Goal: Transaction & Acquisition: Purchase product/service

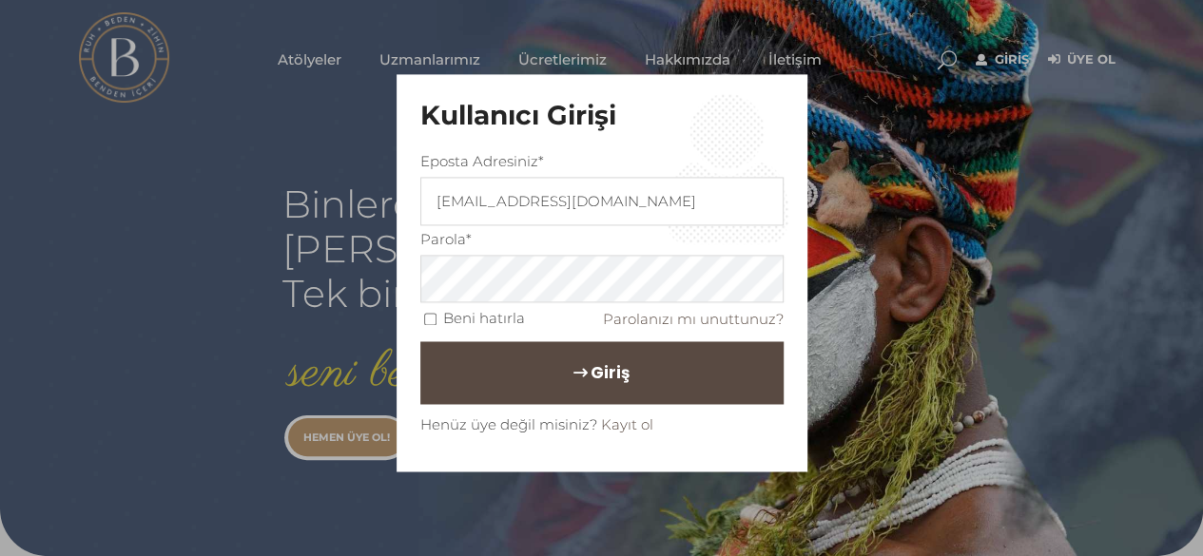
click at [597, 358] on span "Giriş" at bounding box center [610, 374] width 39 height 32
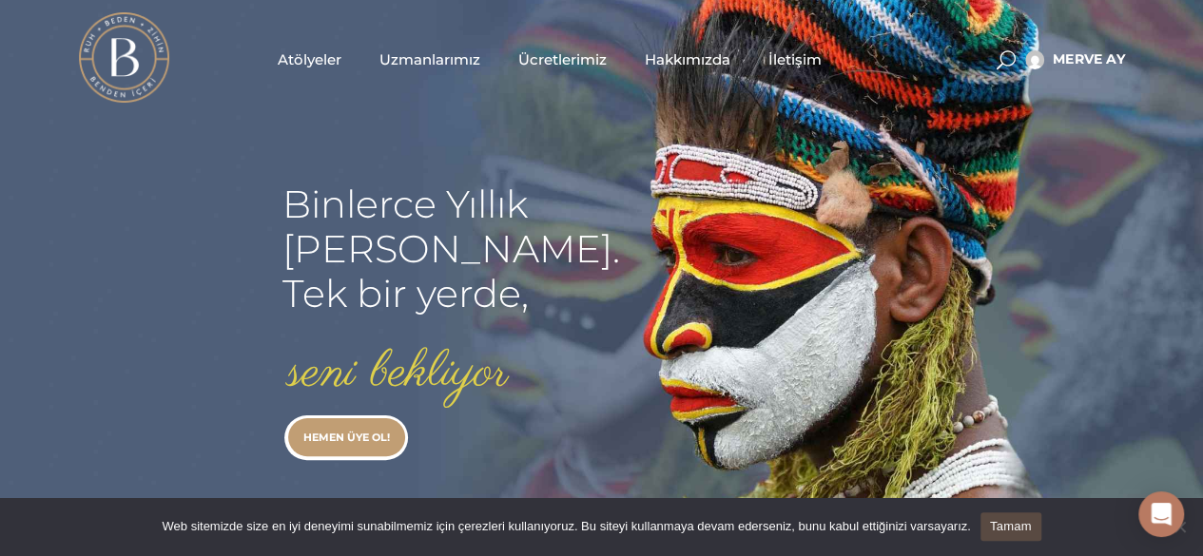
click at [438, 58] on span "Uzmanlarımız" at bounding box center [429, 59] width 101 height 22
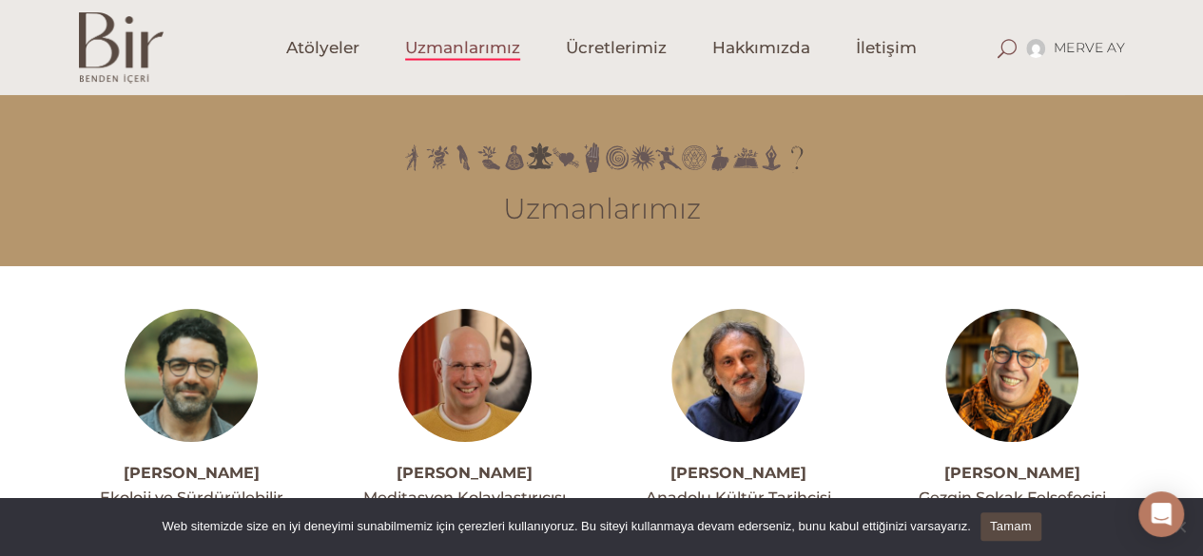
click at [1007, 47] on span at bounding box center [1006, 48] width 19 height 19
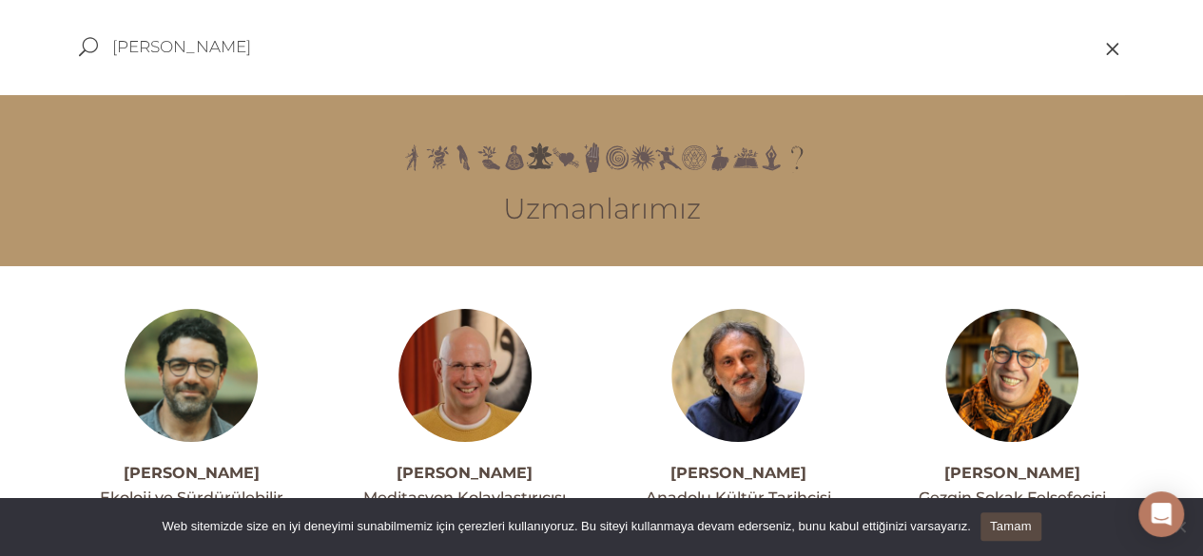
type input "müge özkan"
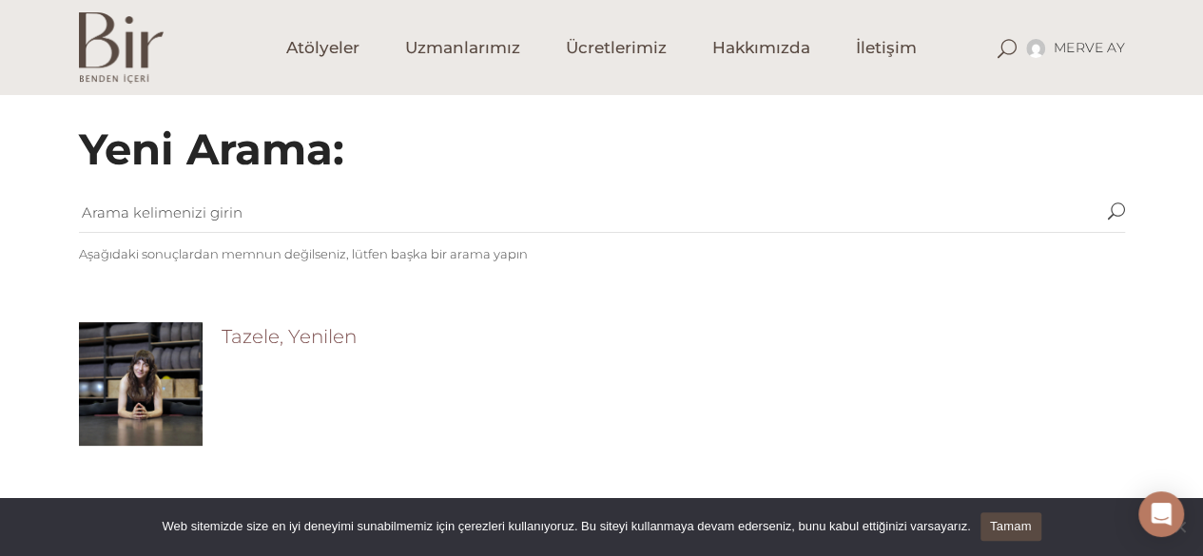
click at [314, 341] on link "Tazele, Yenilen" at bounding box center [289, 336] width 135 height 23
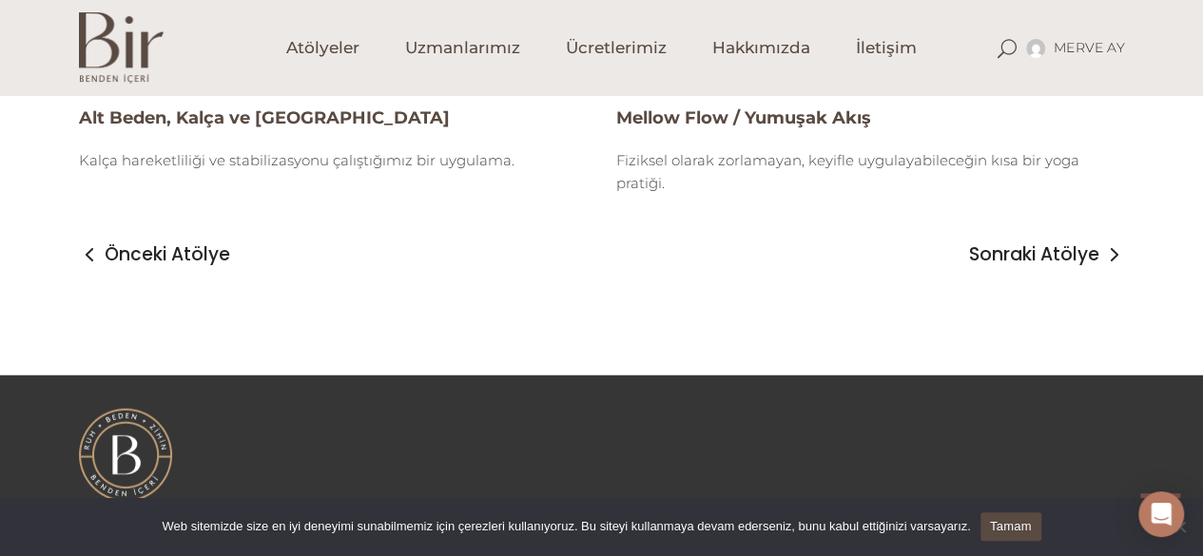
scroll to position [2377, 0]
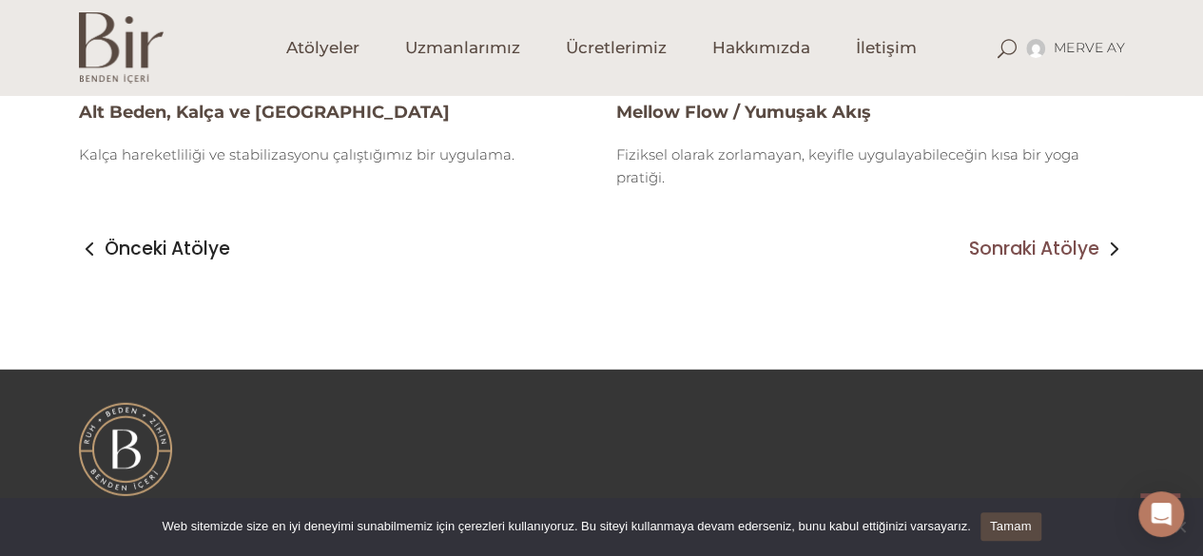
click at [1017, 254] on span "Sonraki Atölye" at bounding box center [1034, 249] width 130 height 23
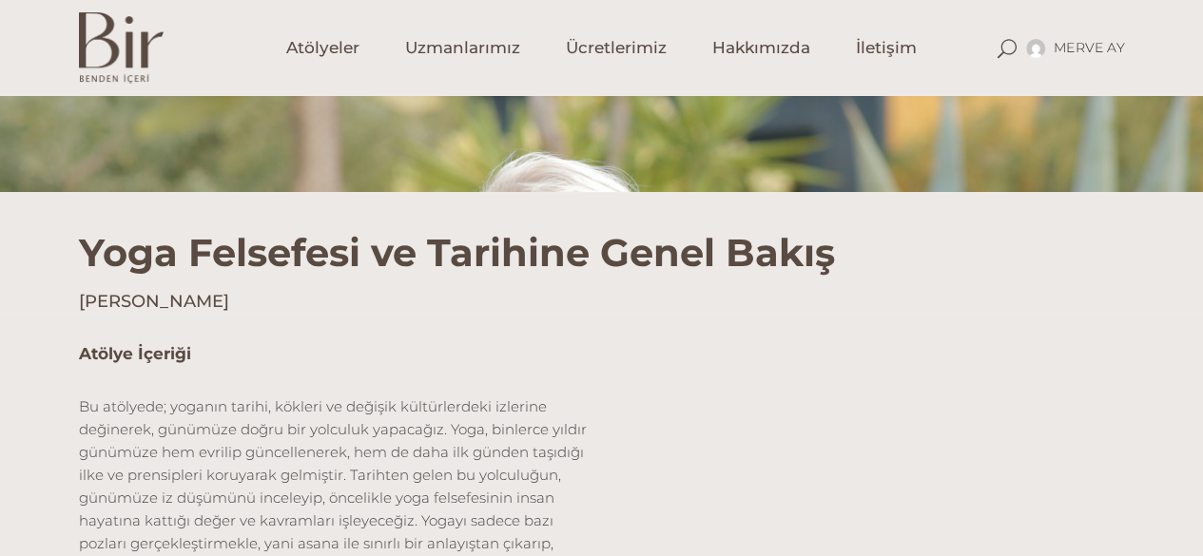
scroll to position [380, 0]
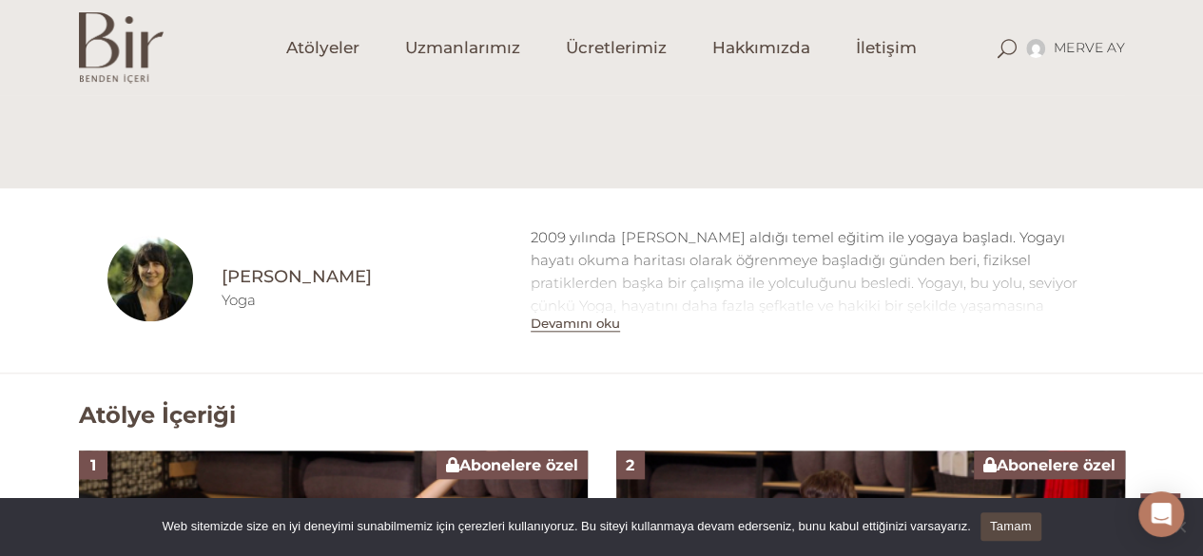
scroll to position [856, 0]
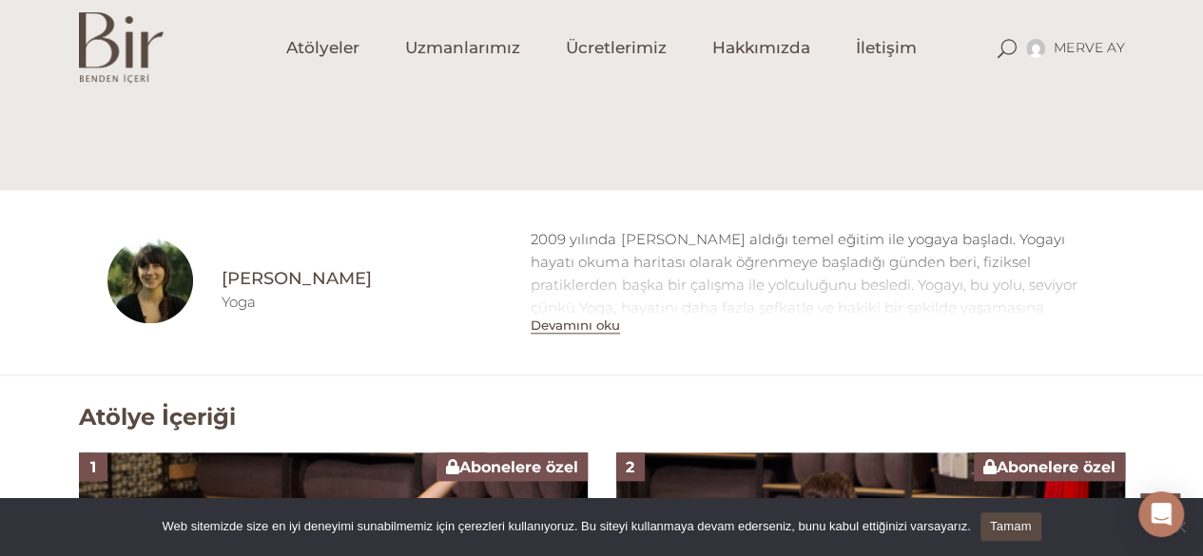
click at [287, 282] on h4 "Müge Özkan" at bounding box center [362, 279] width 281 height 24
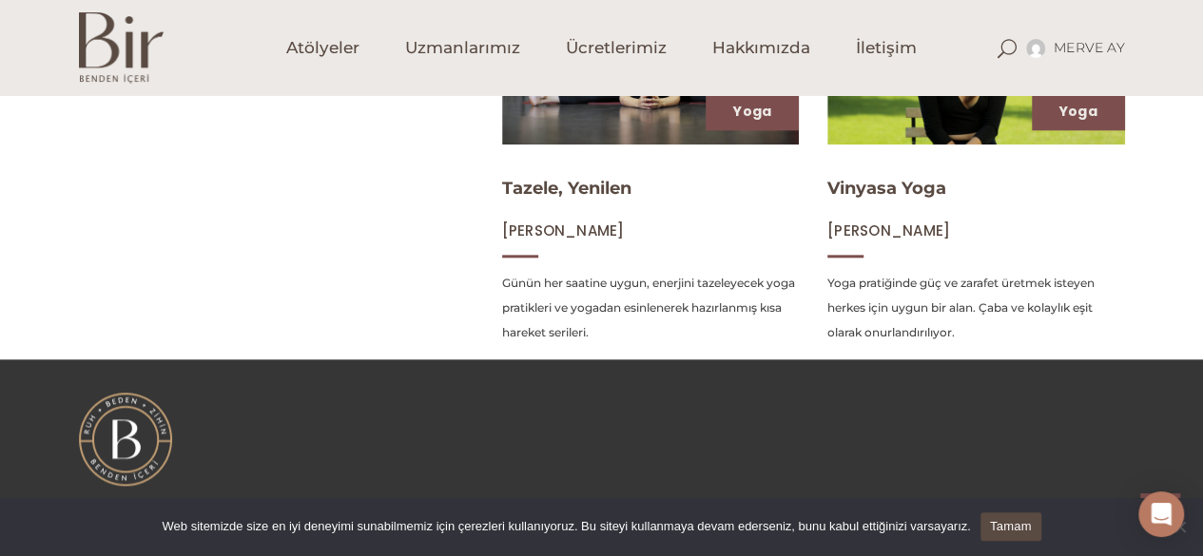
scroll to position [951, 0]
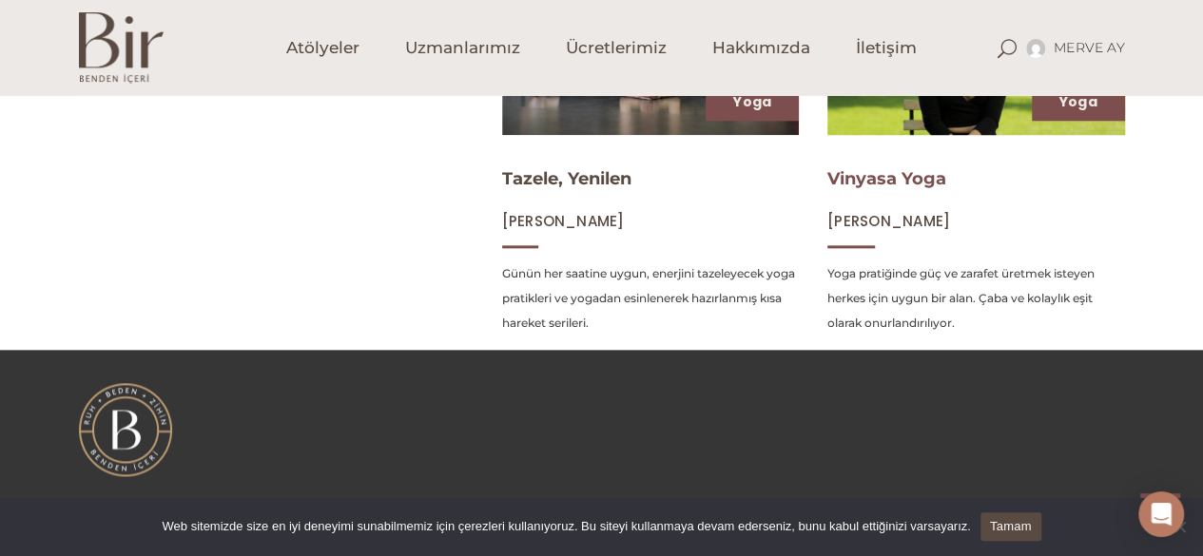
click at [878, 176] on link "Vinyasa Yoga" at bounding box center [886, 178] width 119 height 21
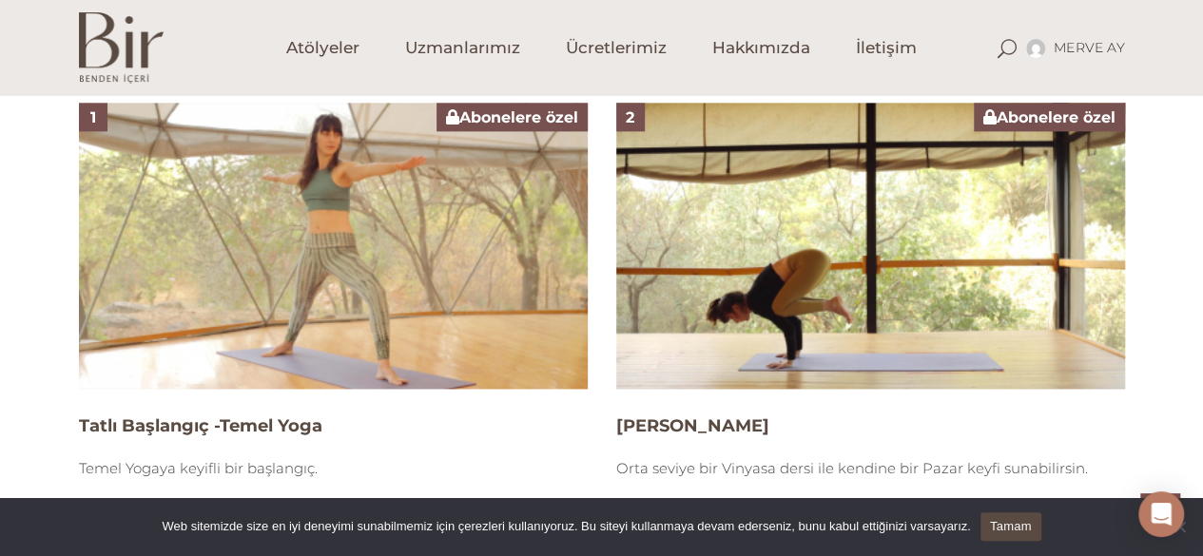
scroll to position [1236, 0]
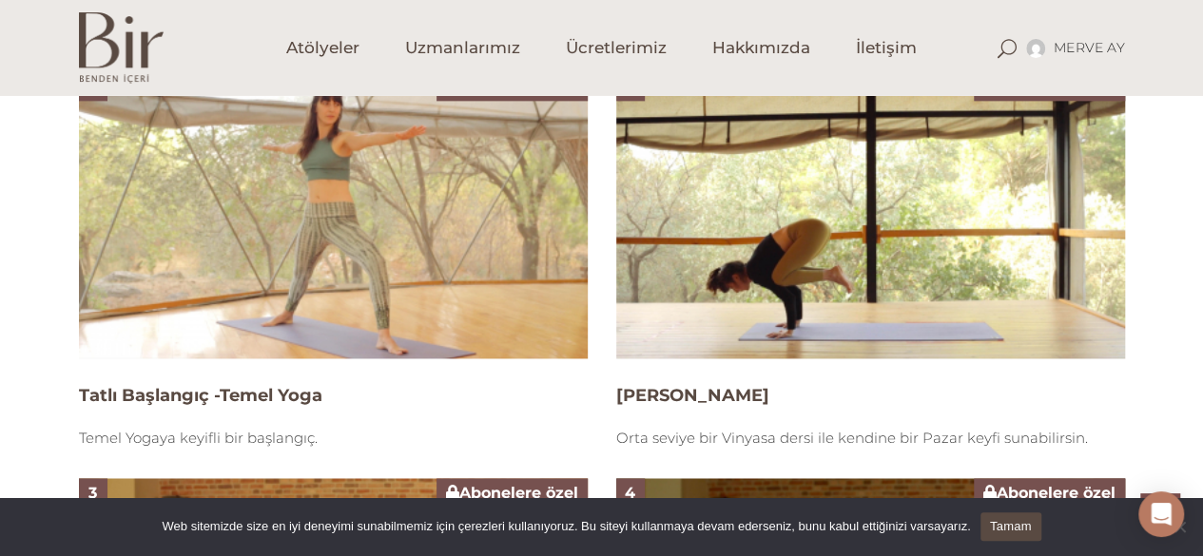
click at [828, 263] on img at bounding box center [870, 215] width 509 height 286
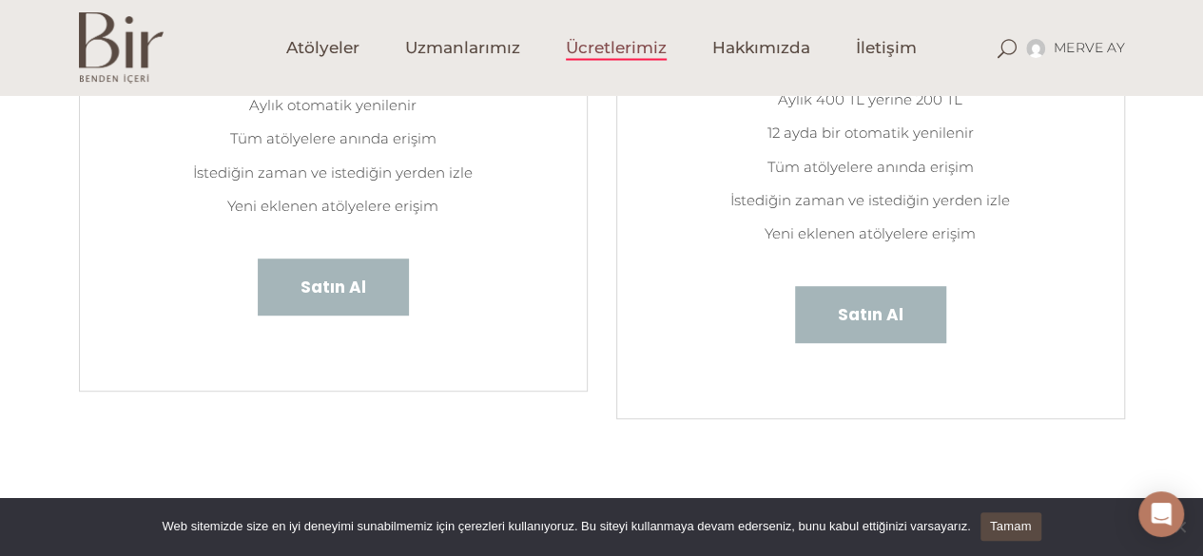
scroll to position [337, 0]
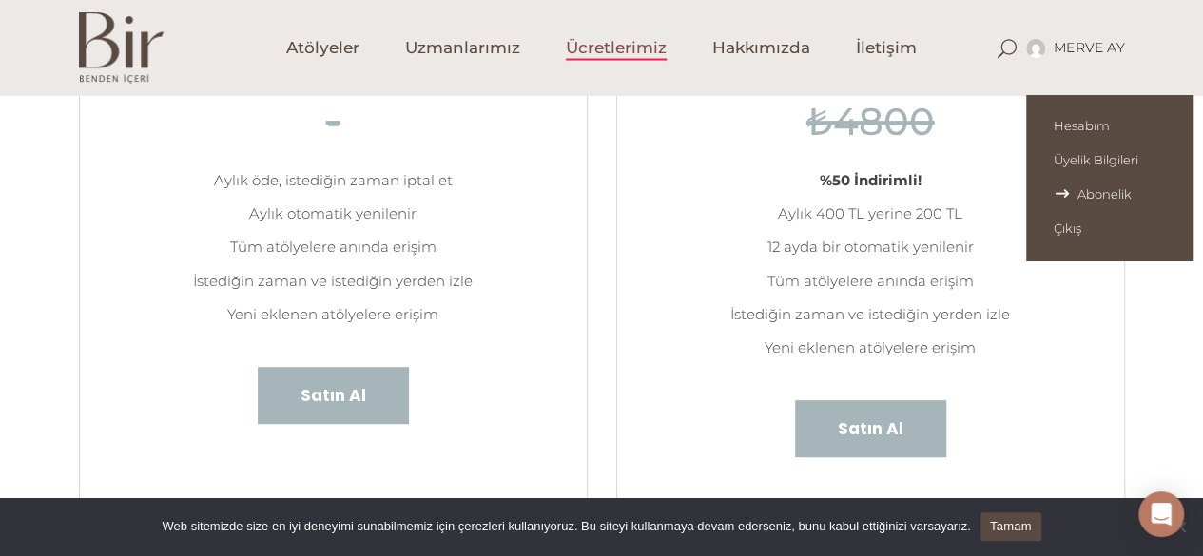
click at [1082, 191] on span "Abonelik" at bounding box center [1109, 193] width 111 height 15
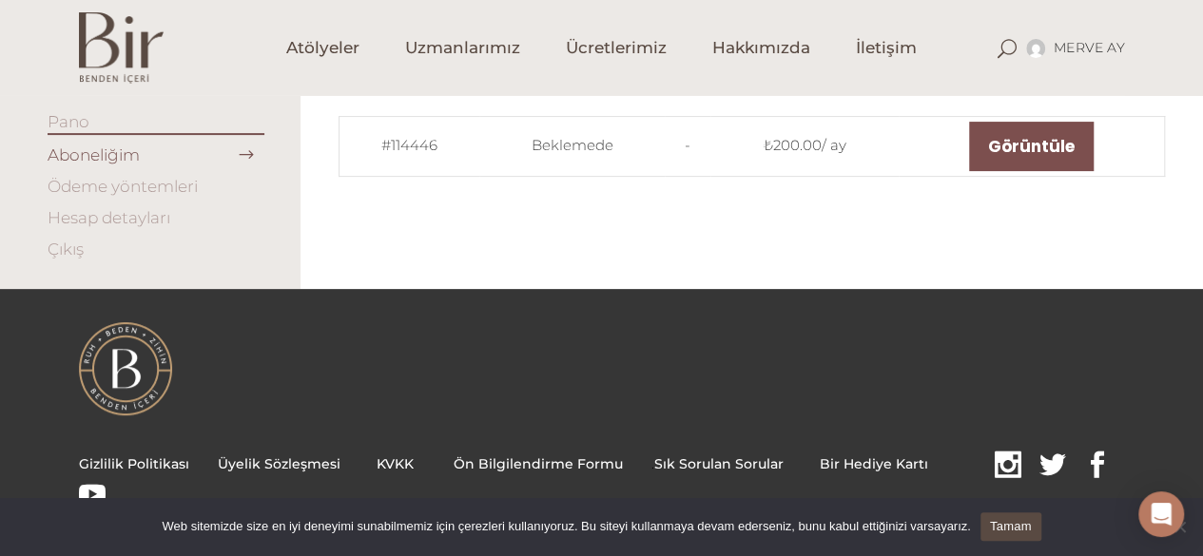
scroll to position [190, 0]
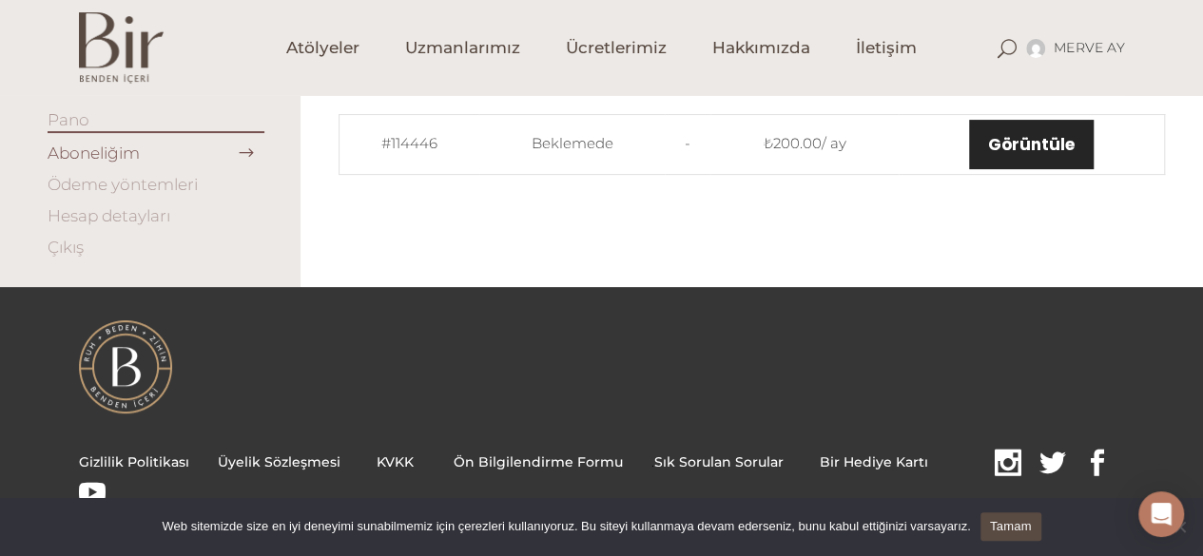
click at [1048, 146] on link "Görüntüle" at bounding box center [1031, 144] width 125 height 49
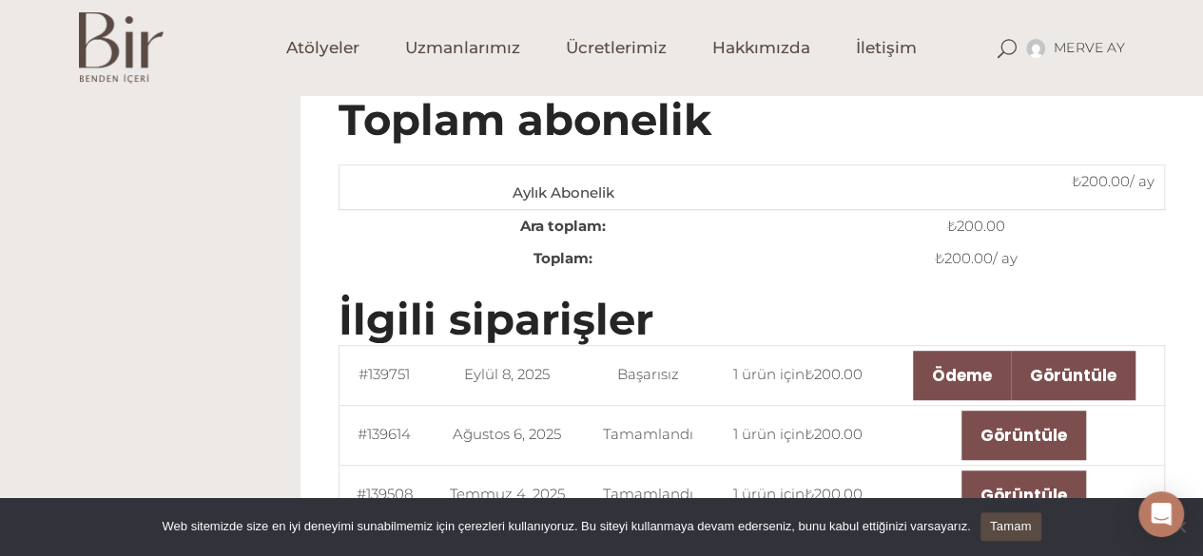
scroll to position [475, 0]
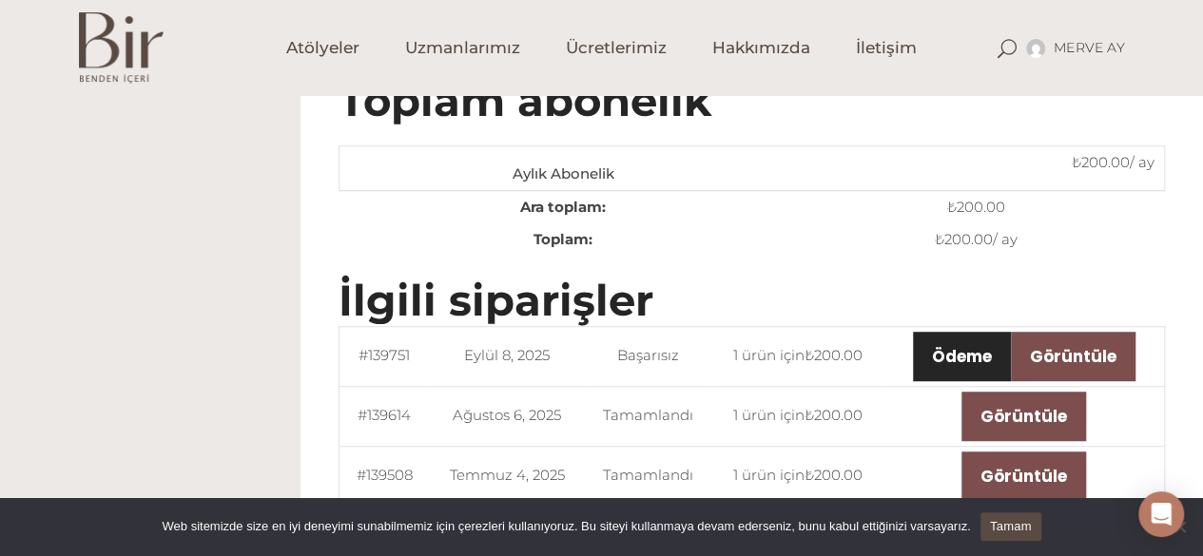
click at [969, 343] on link "Ödeme" at bounding box center [962, 356] width 98 height 49
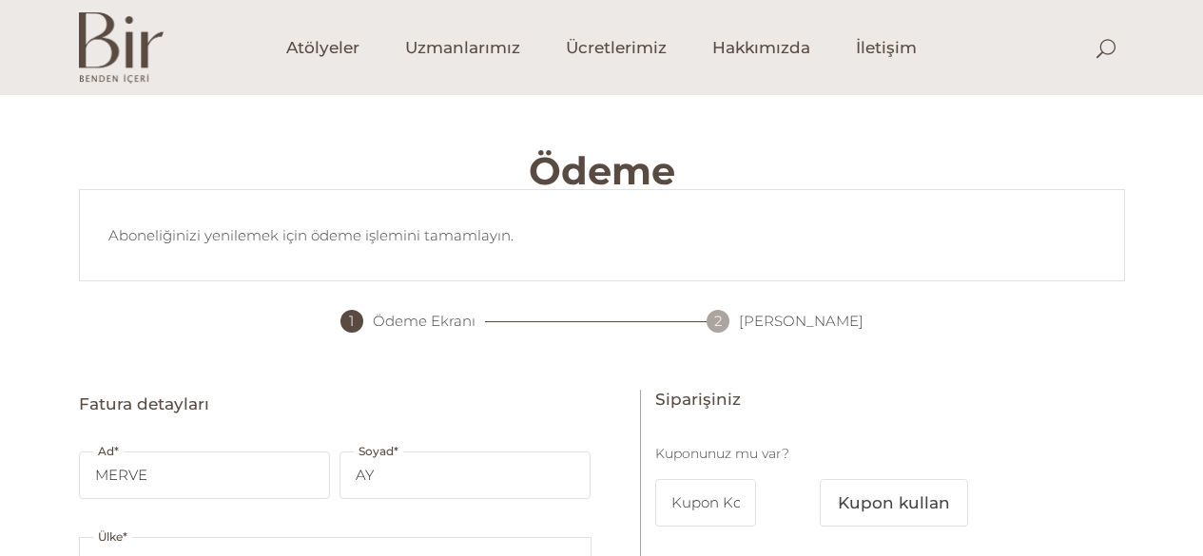
select select "TR17"
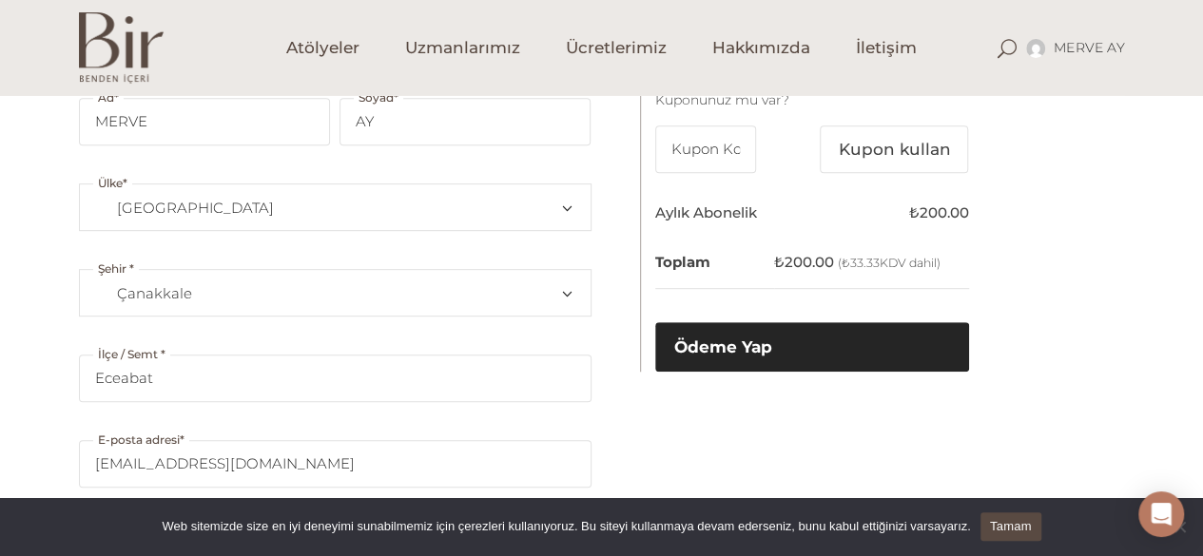
scroll to position [380, 0]
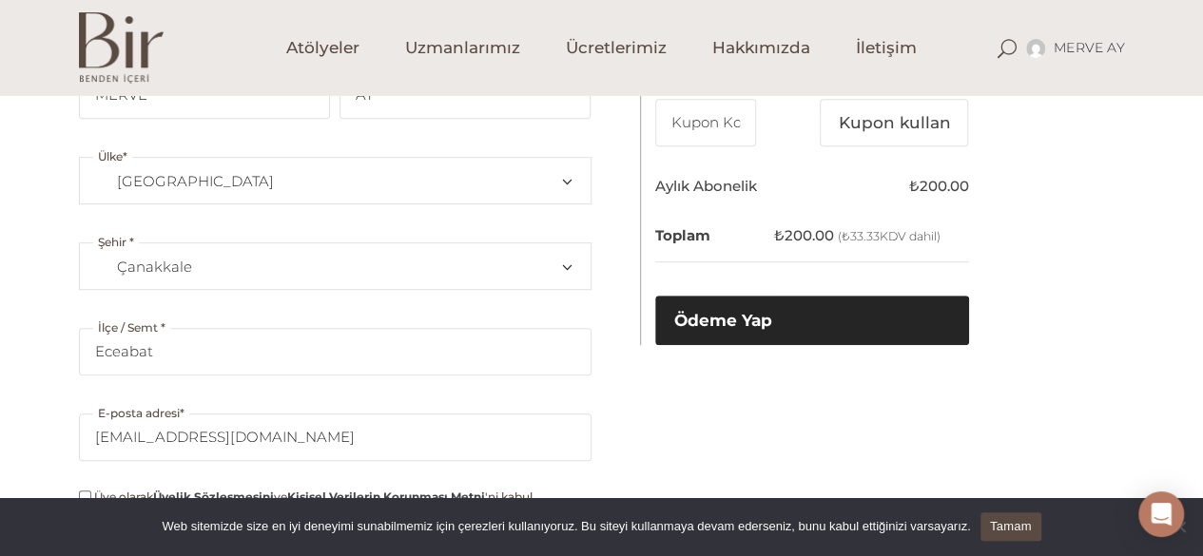
click at [846, 320] on button "Ödeme Yap" at bounding box center [812, 320] width 314 height 49
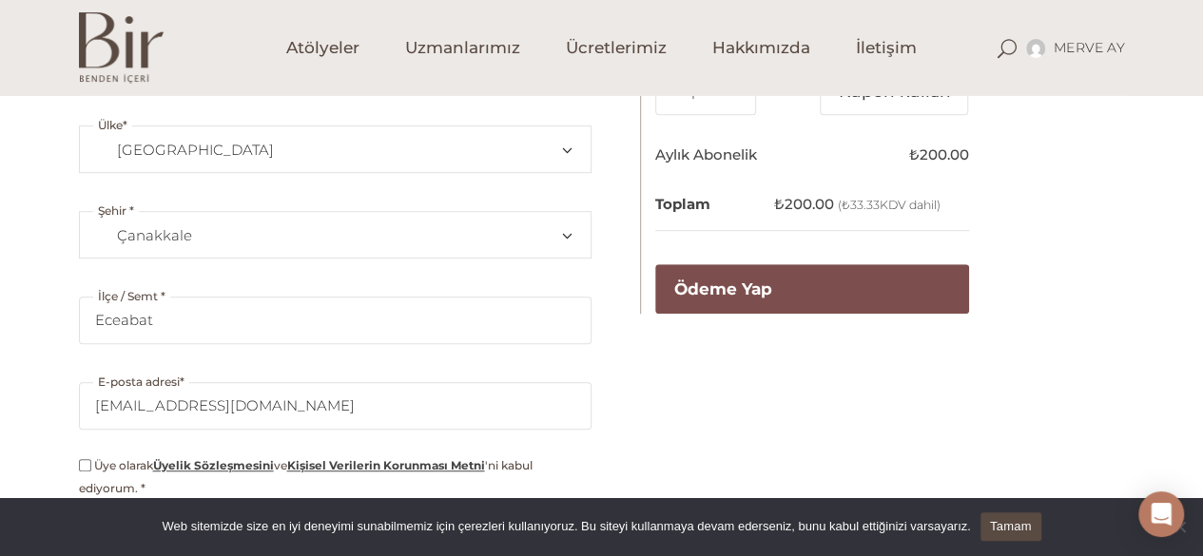
scroll to position [488, 0]
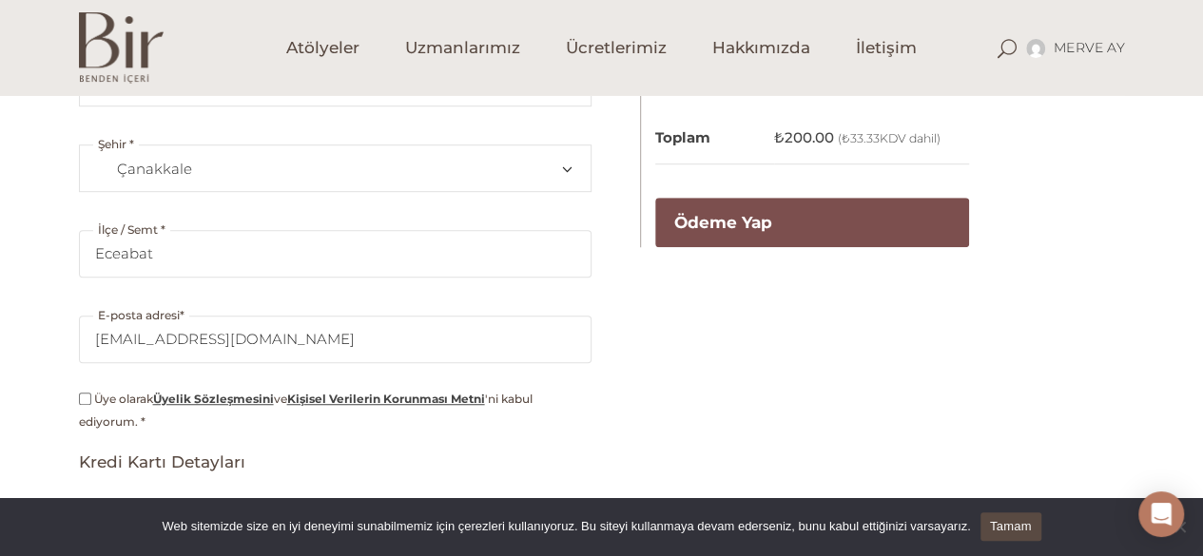
click at [82, 393] on input "Üye olarak Üyelik Sözleşmesini ve Kişisel Verilerin Korunması Metni 'ni kabul e…" at bounding box center [85, 399] width 12 height 12
checkbox input "true"
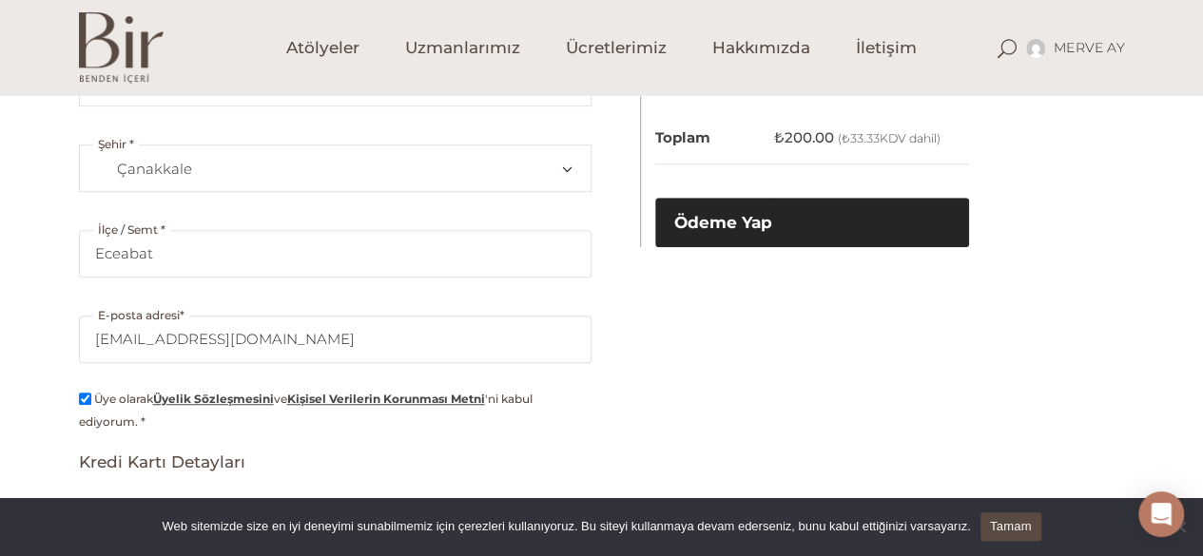
click at [771, 223] on button "Ödeme Yap" at bounding box center [812, 222] width 314 height 49
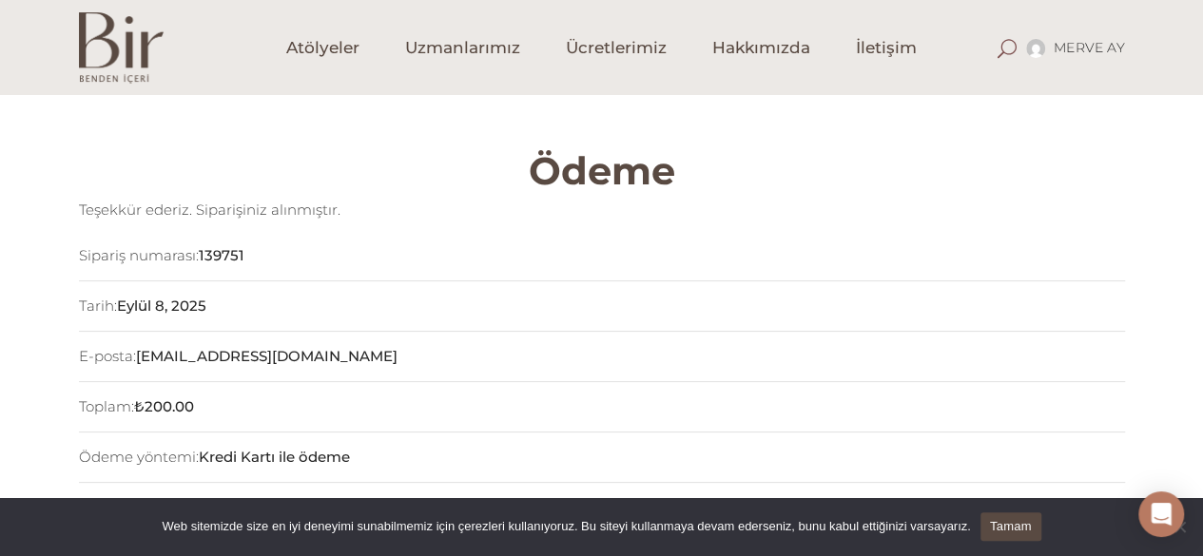
click at [1003, 44] on span at bounding box center [1006, 48] width 19 height 19
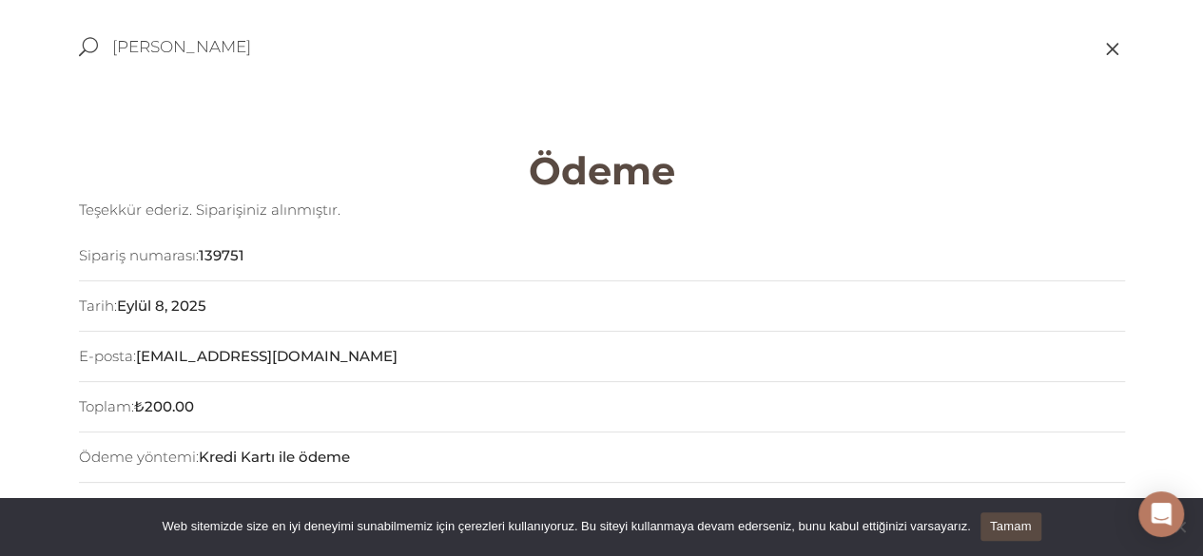
type input "müge özkan"
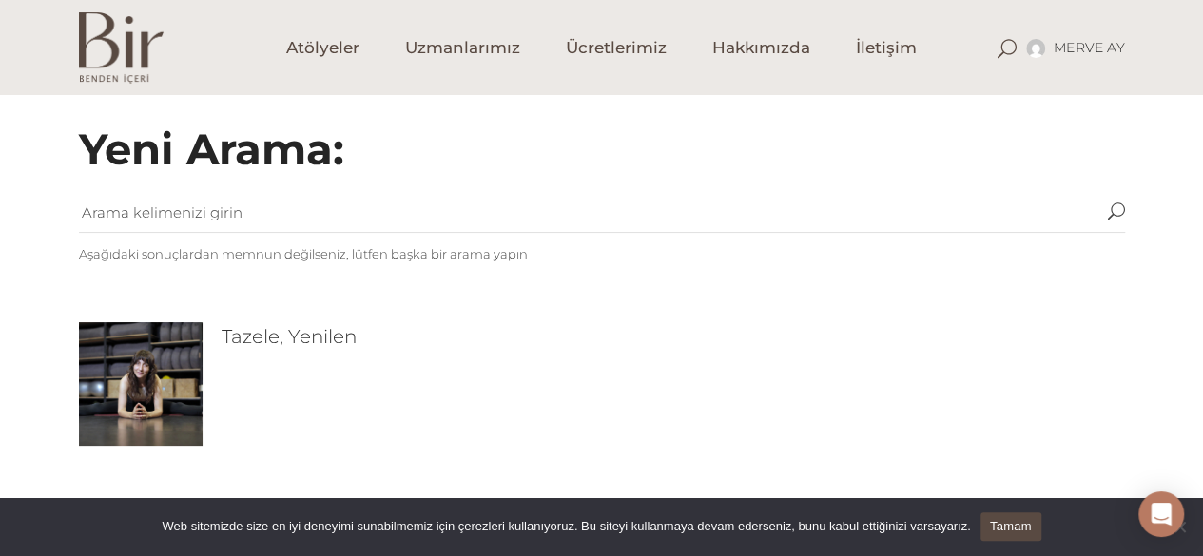
click at [161, 370] on img at bounding box center [141, 384] width 124 height 124
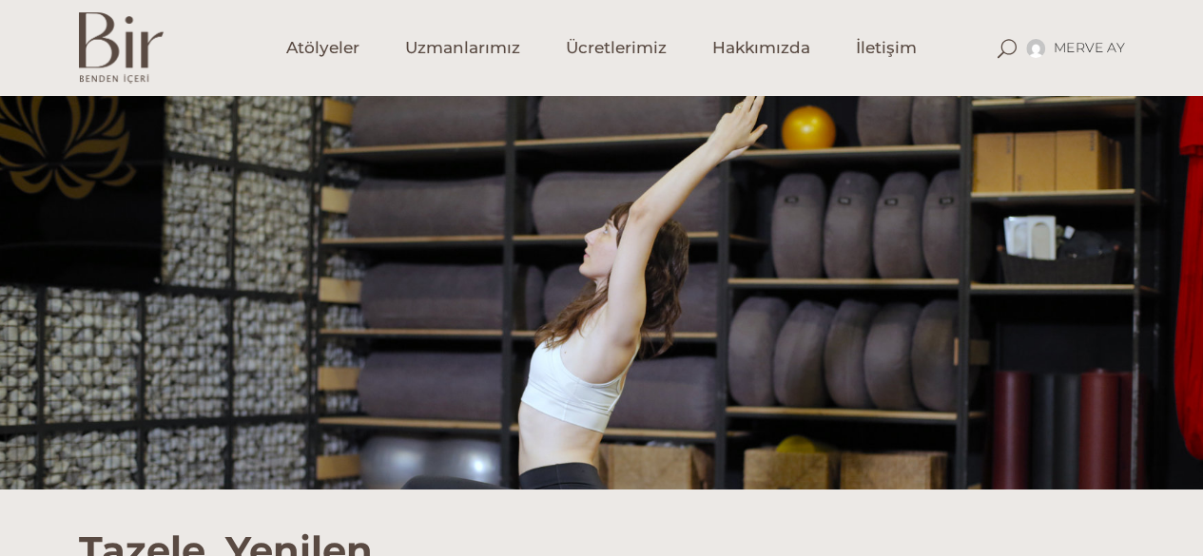
scroll to position [380, 0]
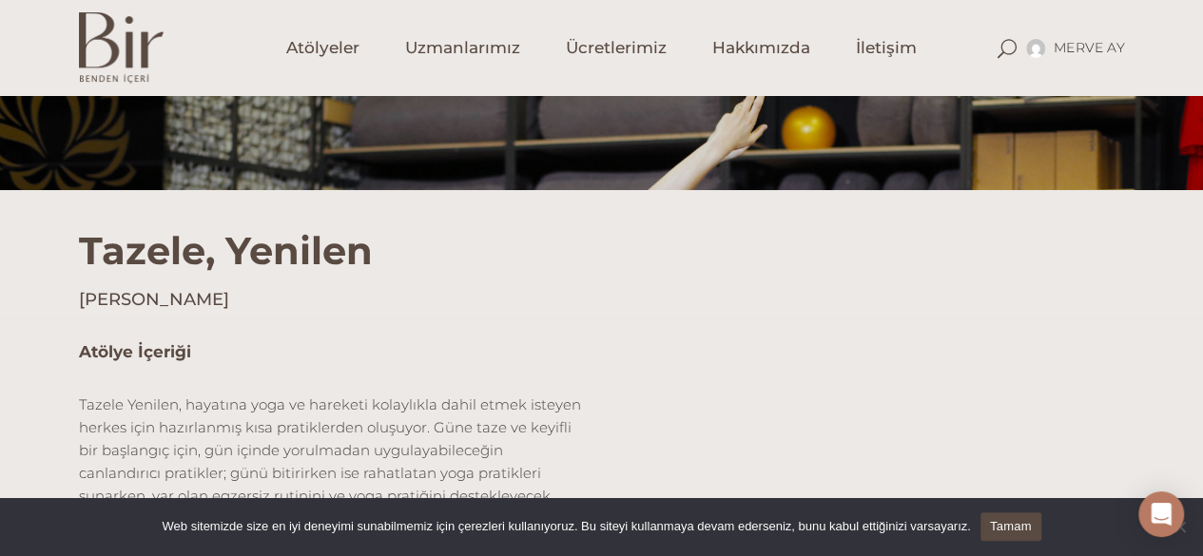
click at [146, 300] on h4 "[PERSON_NAME]" at bounding box center [602, 300] width 1046 height 24
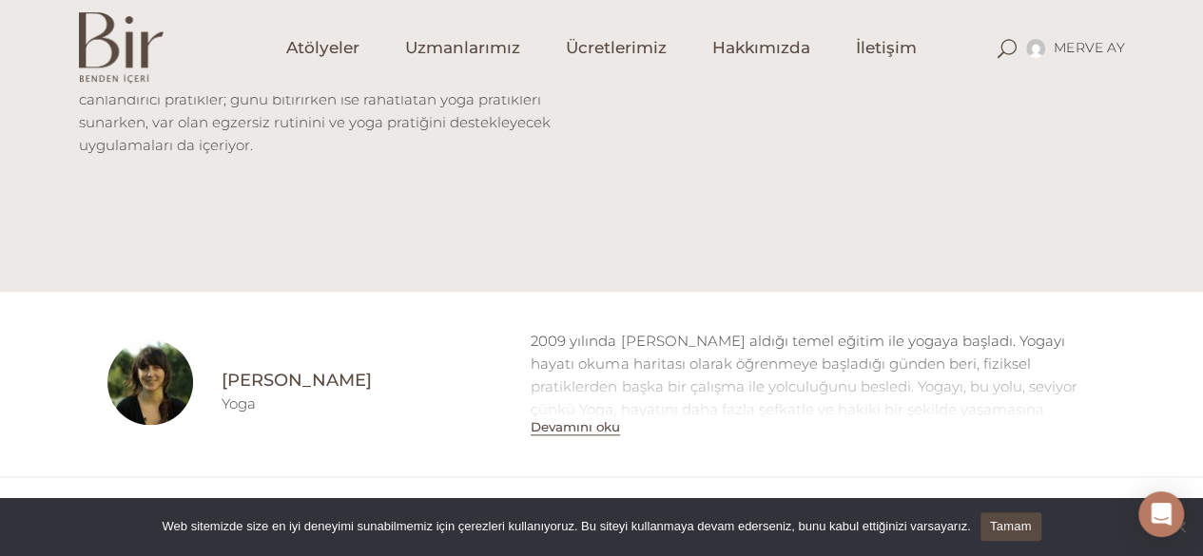
scroll to position [856, 0]
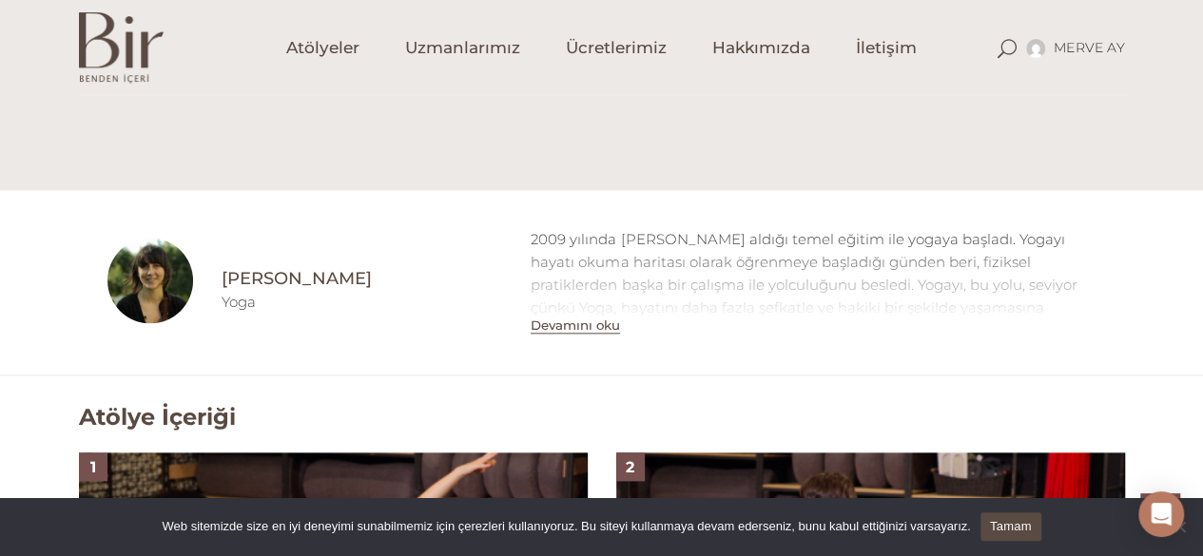
click at [281, 271] on h4 "Müge Özkan" at bounding box center [362, 279] width 281 height 24
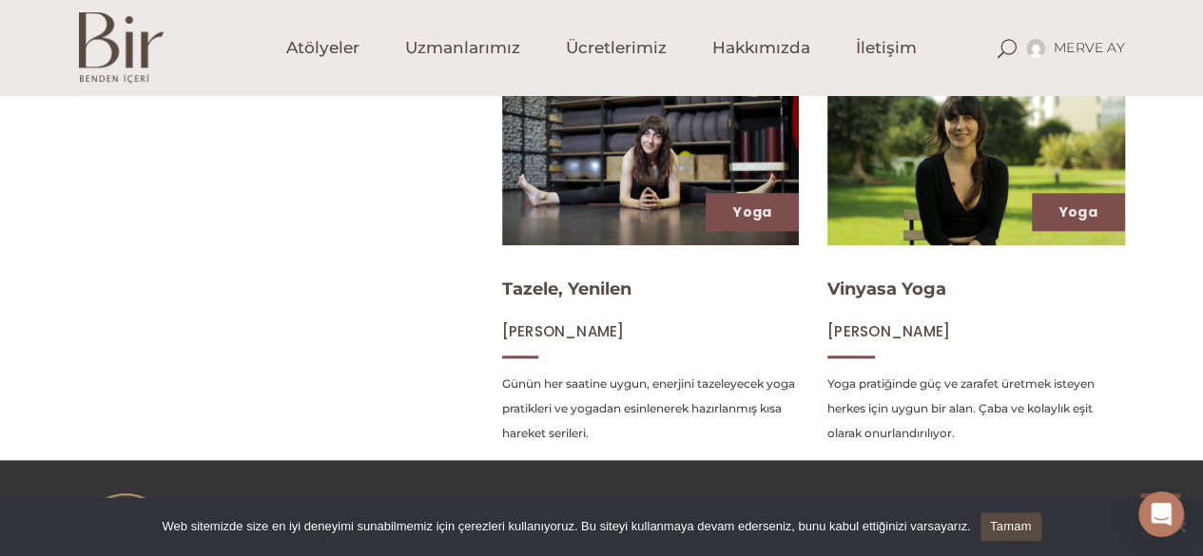
scroll to position [841, 0]
click at [905, 288] on link "Vinyasa Yoga" at bounding box center [886, 289] width 119 height 21
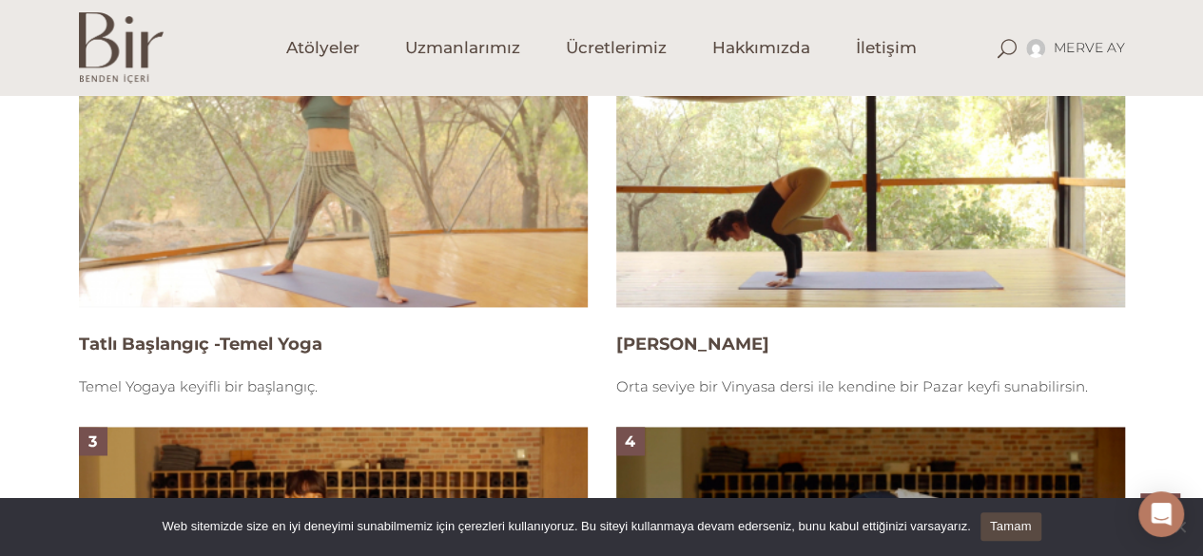
scroll to position [1331, 0]
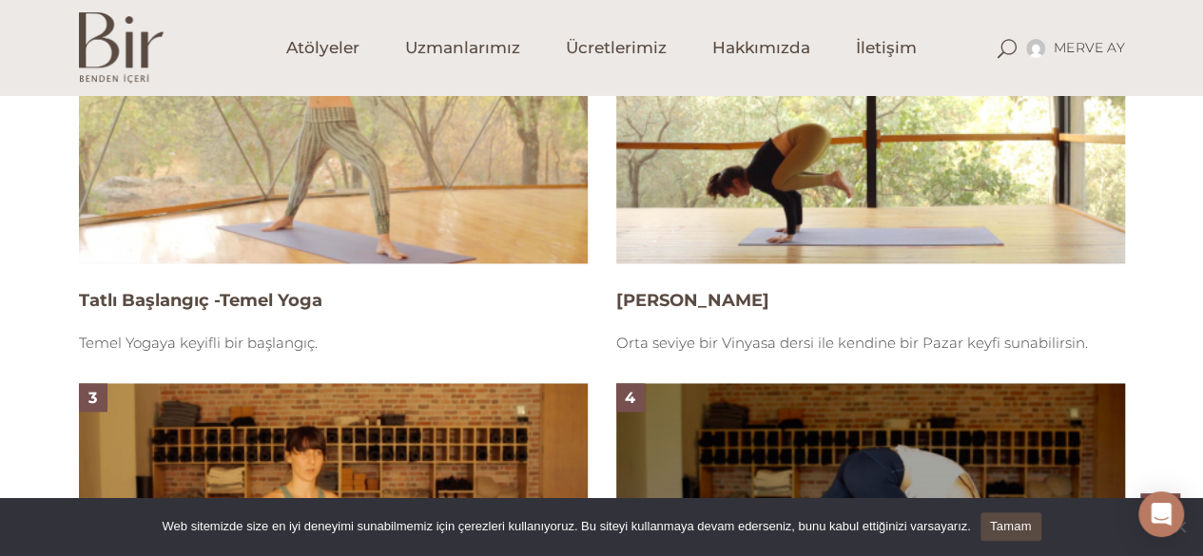
click at [797, 192] on img at bounding box center [870, 120] width 509 height 286
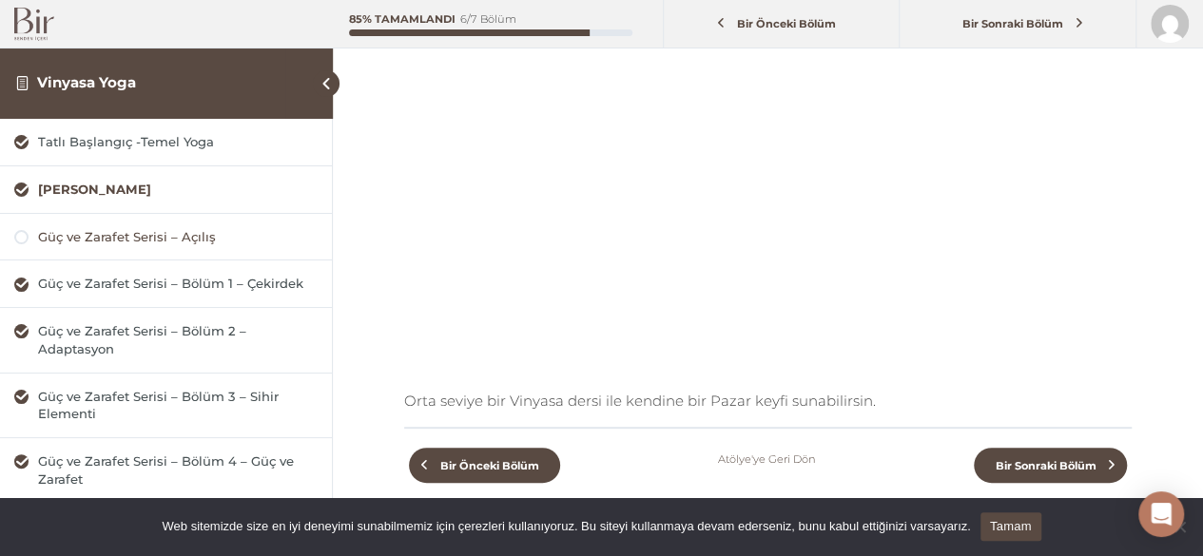
scroll to position [190, 0]
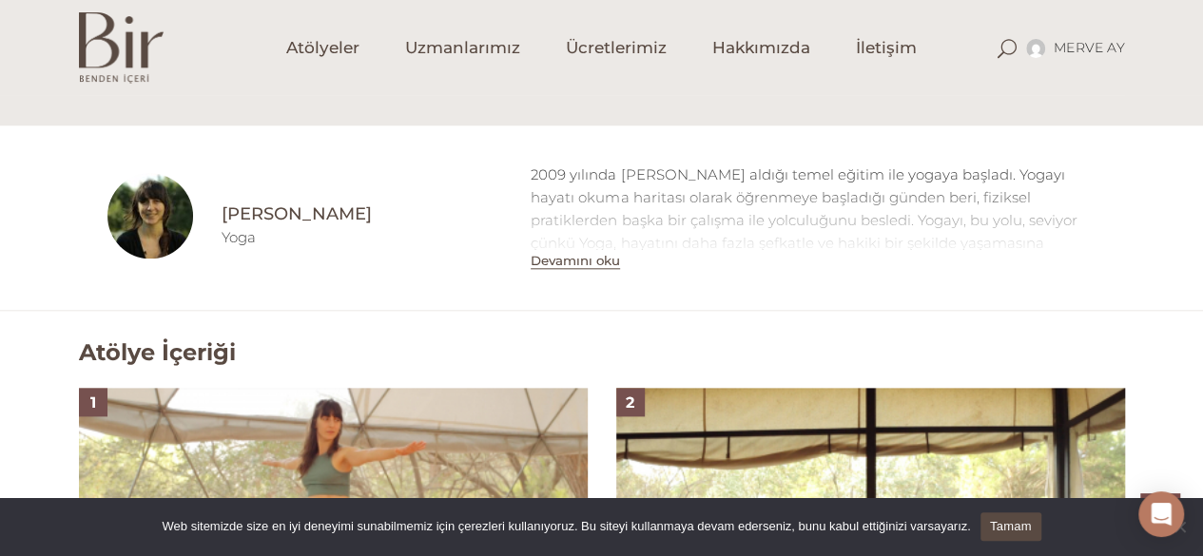
scroll to position [951, 0]
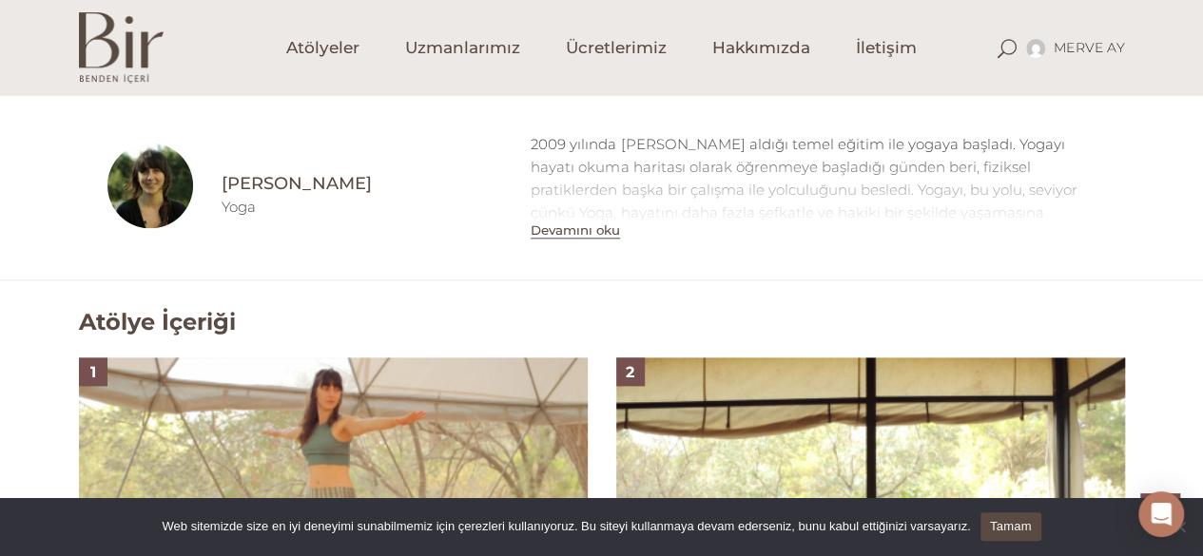
click at [253, 401] on img at bounding box center [333, 501] width 509 height 286
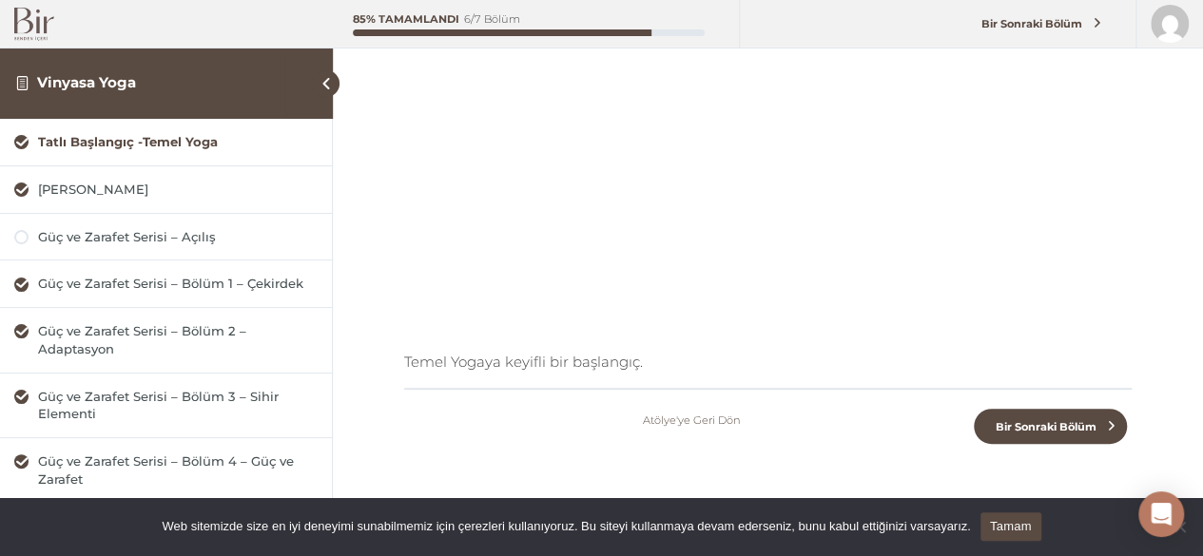
scroll to position [354, 0]
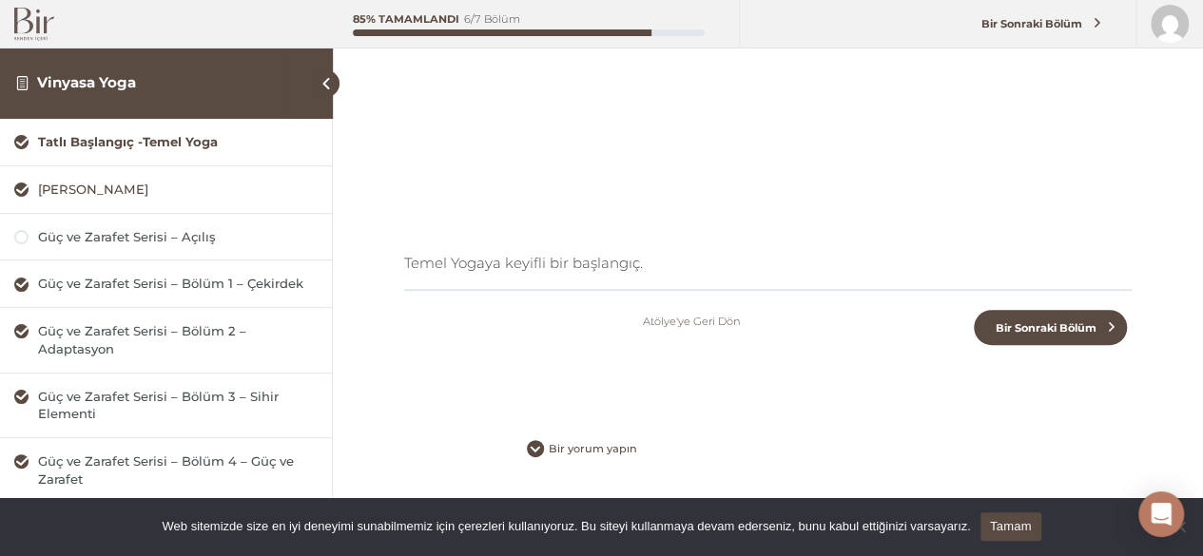
click at [88, 189] on div "[PERSON_NAME]" at bounding box center [178, 190] width 280 height 18
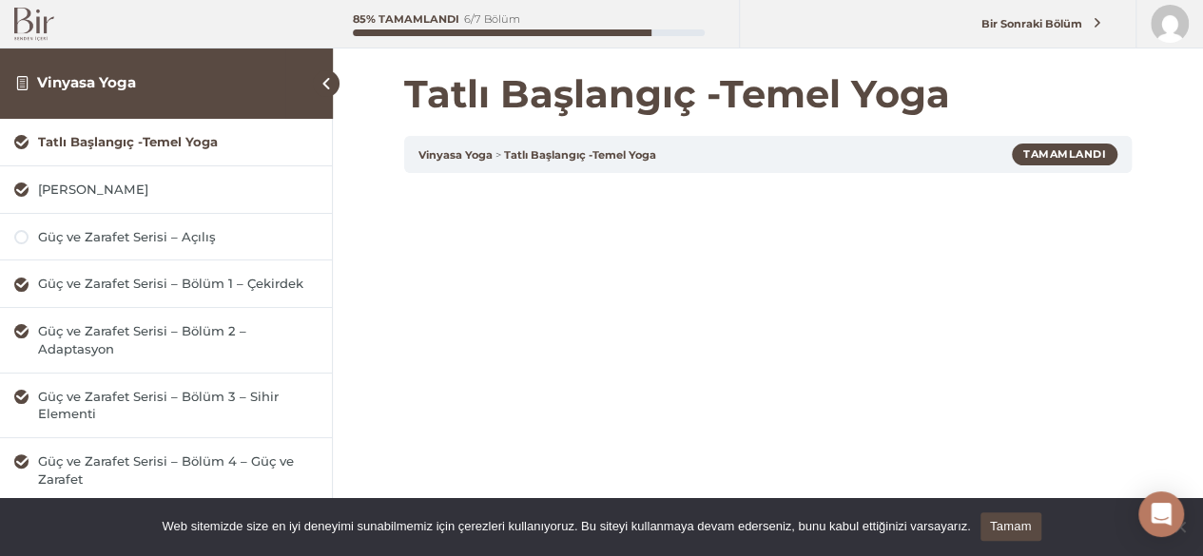
click at [40, 20] on img at bounding box center [34, 24] width 40 height 33
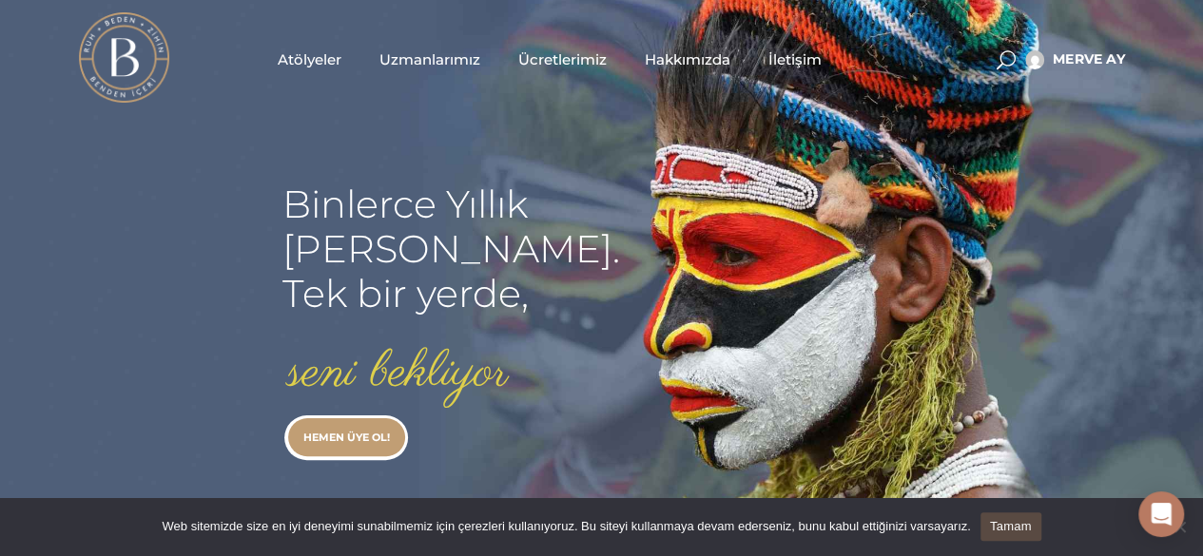
click at [1009, 60] on span at bounding box center [1006, 59] width 19 height 19
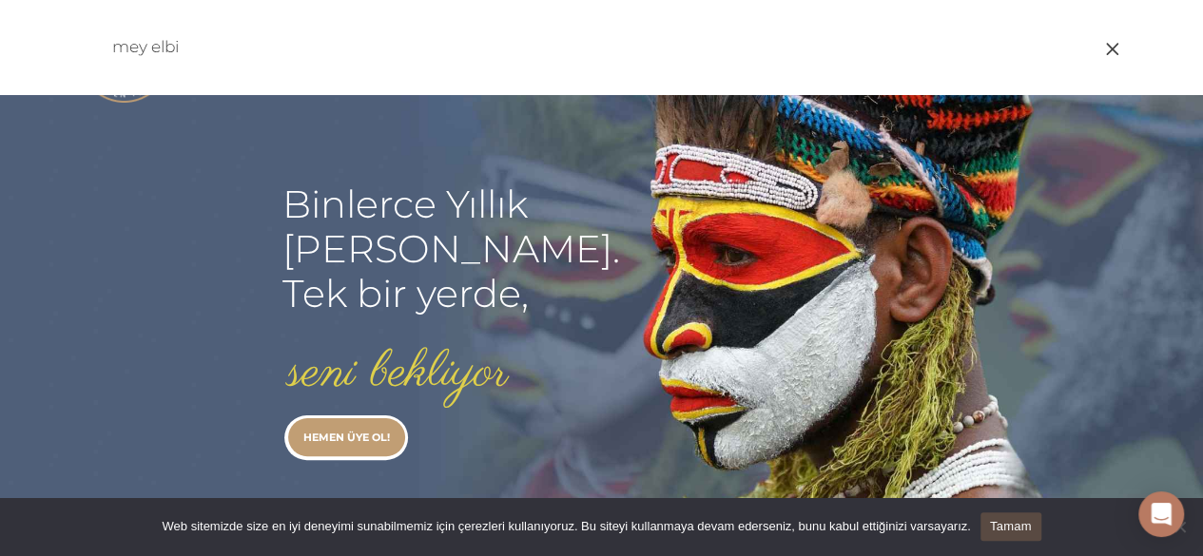
type input "mey elbi"
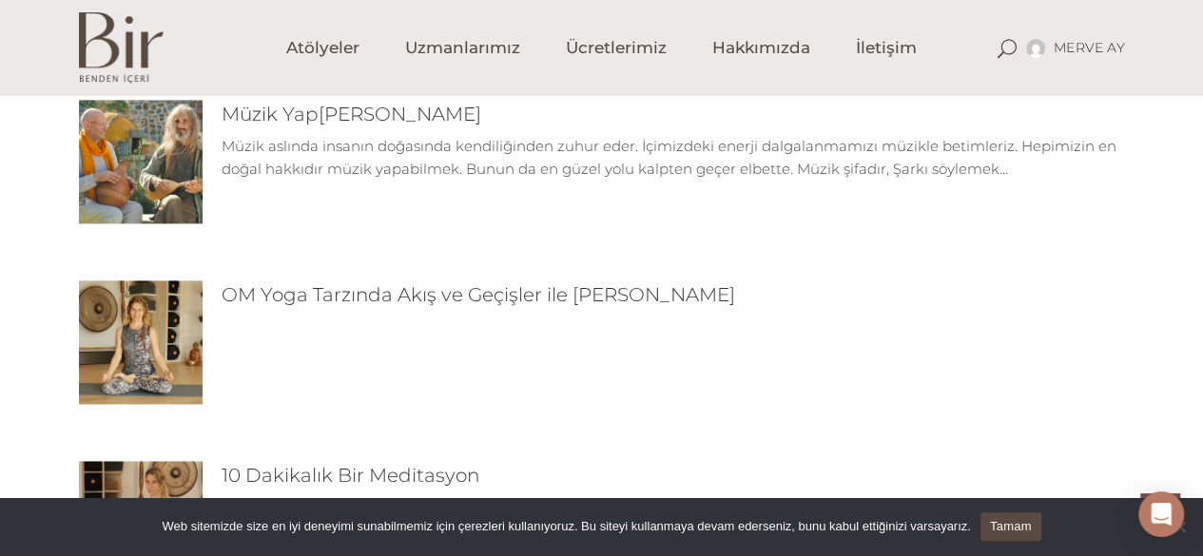
scroll to position [1141, 0]
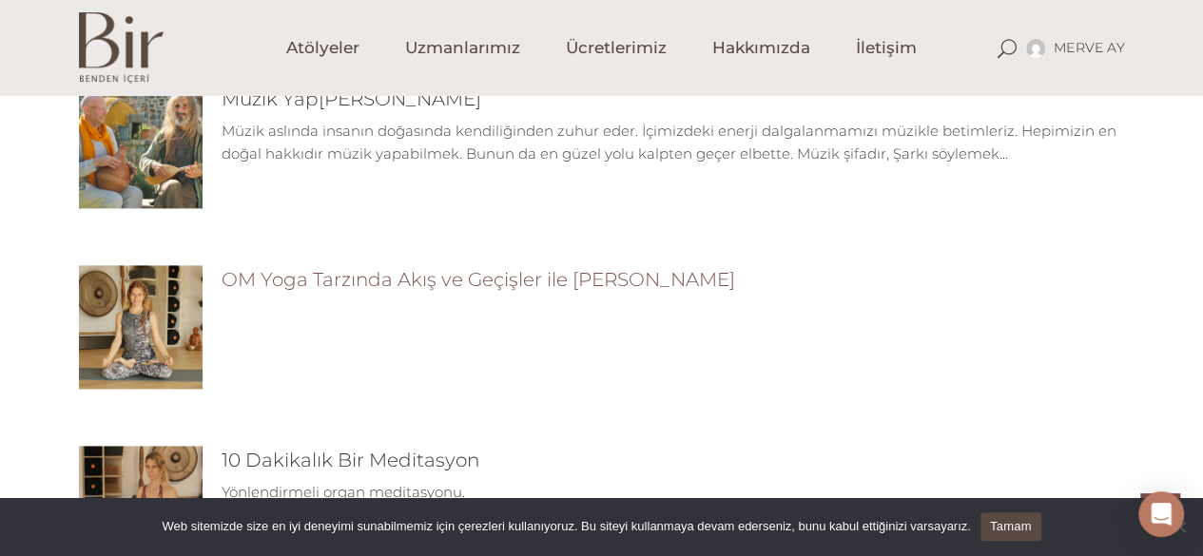
click at [381, 270] on link "OM Yoga Tarzında Akış ve Geçişler ile [PERSON_NAME]" at bounding box center [478, 279] width 513 height 23
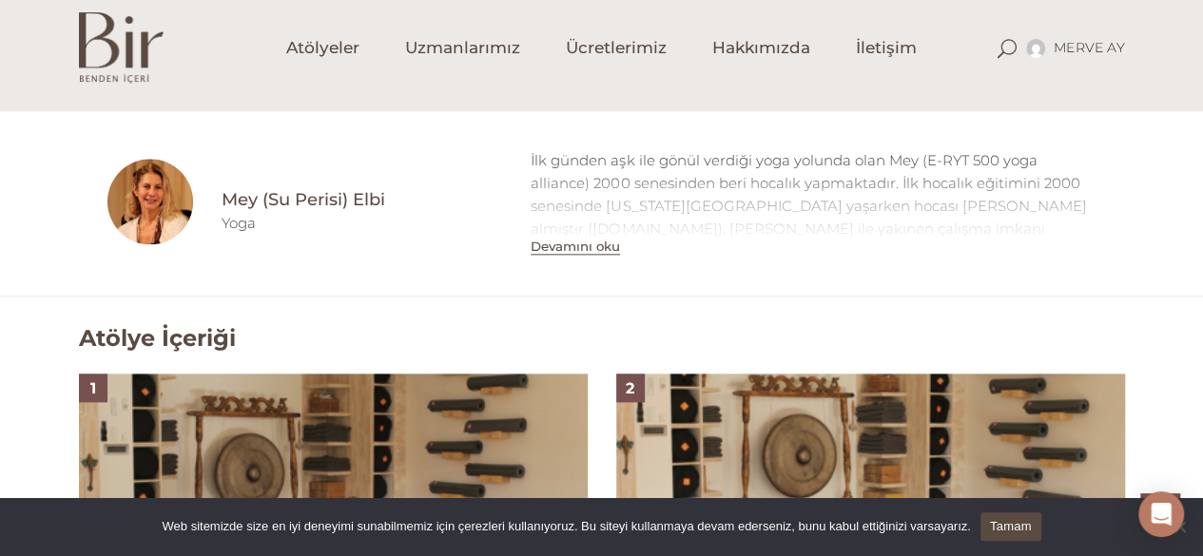
scroll to position [951, 0]
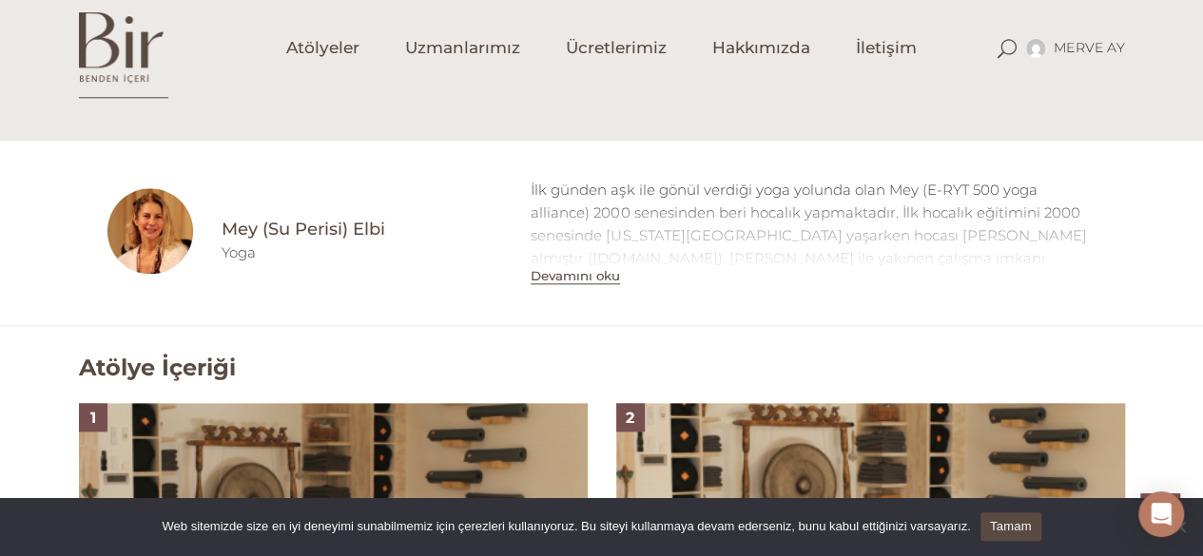
click at [289, 224] on h4 "Mey (Su Perisi) Elbi" at bounding box center [362, 230] width 281 height 24
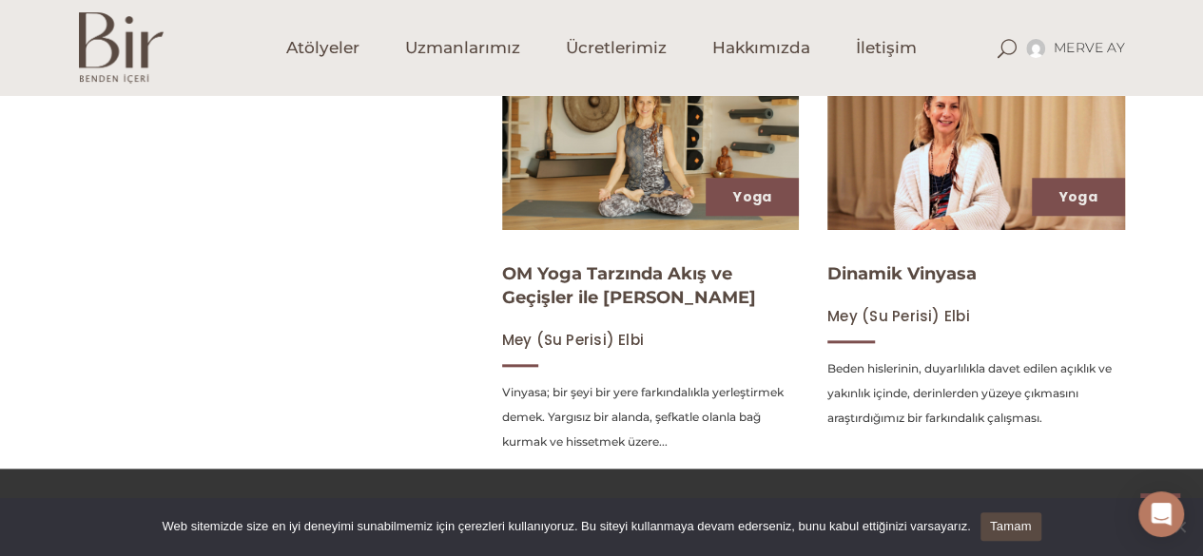
scroll to position [951, 0]
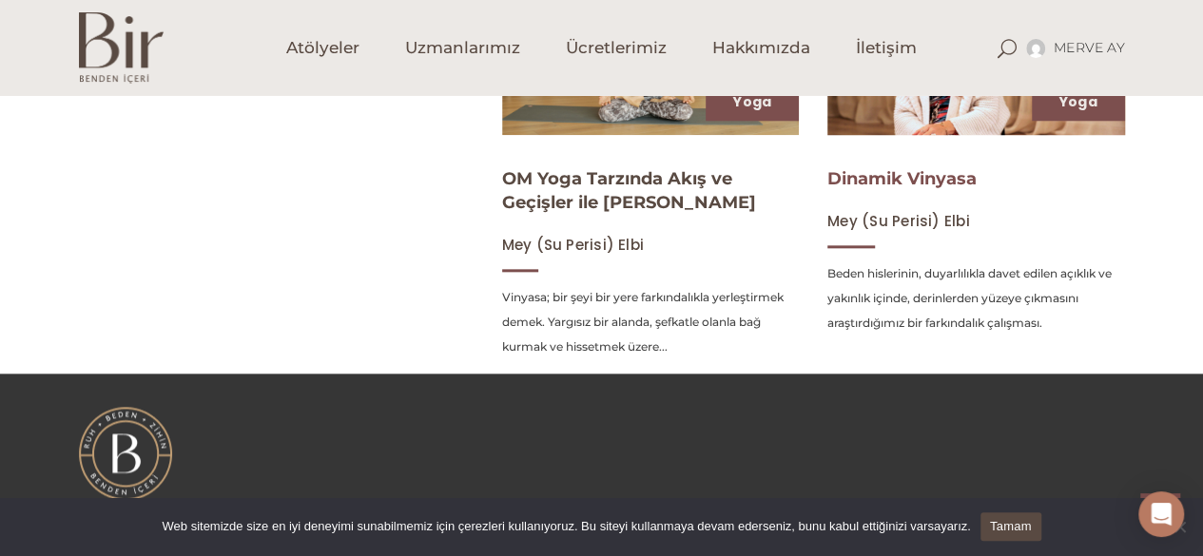
click at [919, 176] on link "Dinamik Vinyasa" at bounding box center [901, 178] width 149 height 21
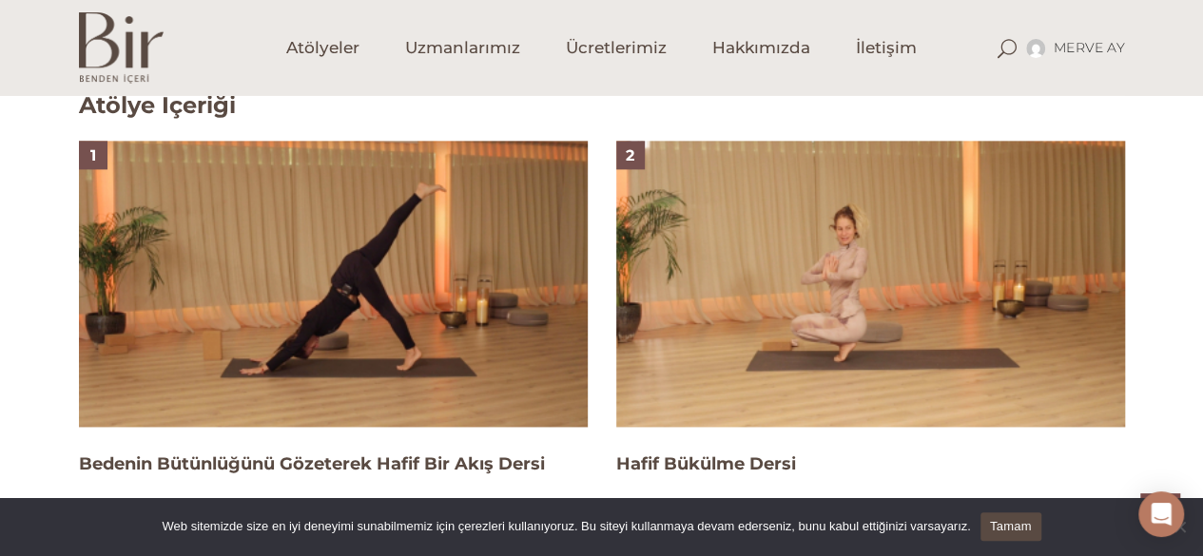
scroll to position [1141, 0]
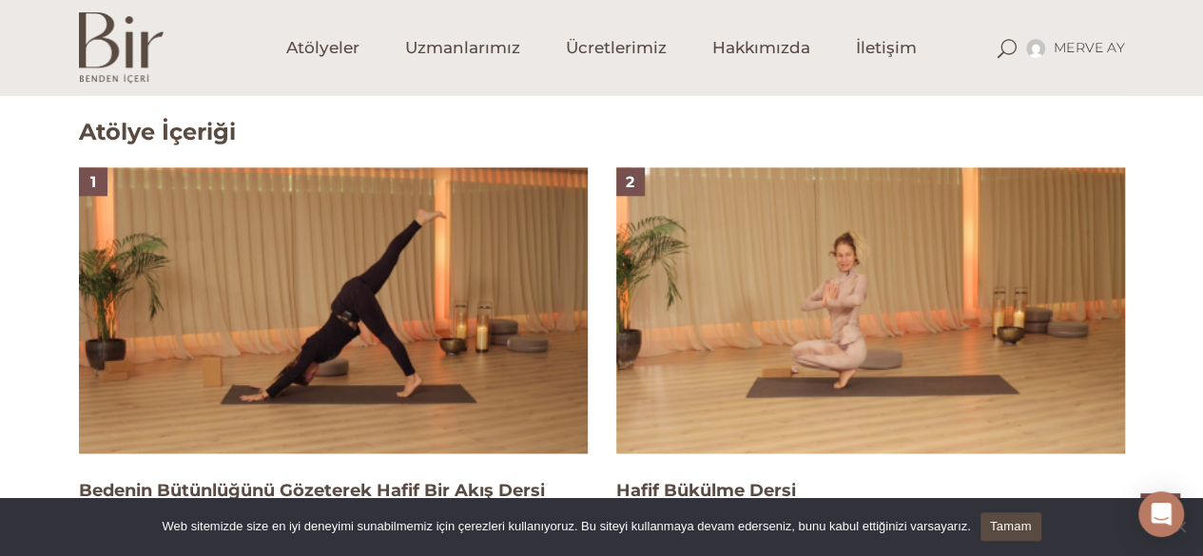
click at [789, 303] on img at bounding box center [870, 310] width 509 height 286
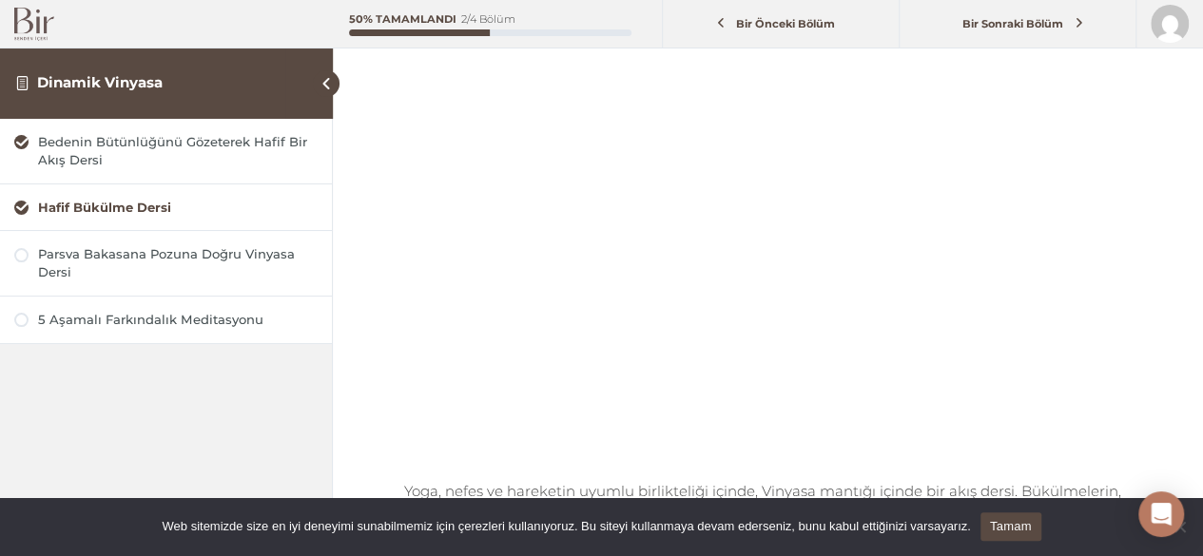
scroll to position [190, 0]
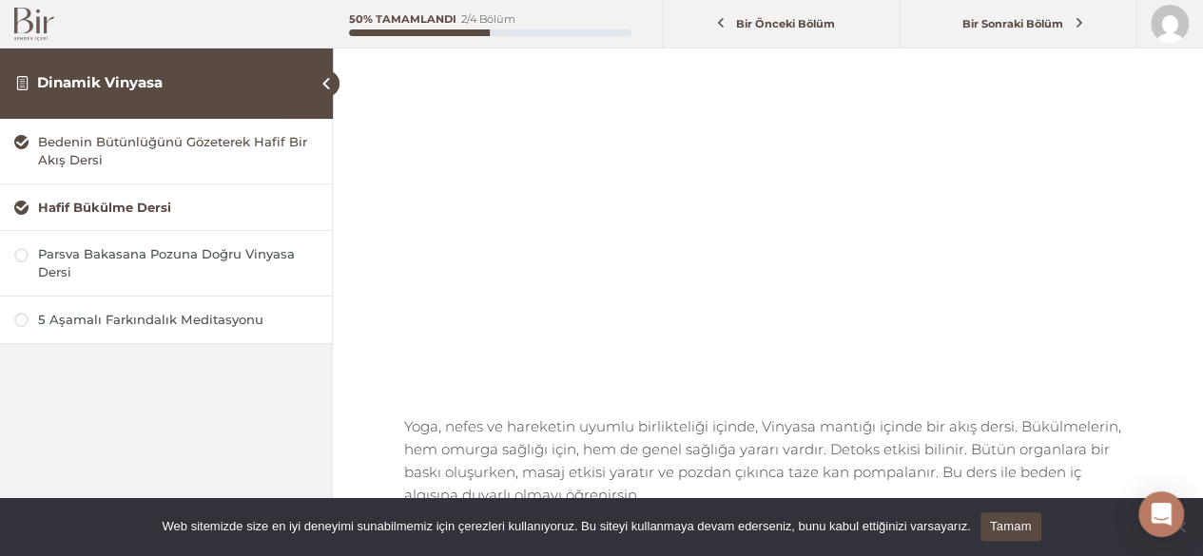
click at [155, 144] on div "Bedenin Bütünlüğünü Gözeterek Hafif Bir Akış Dersi" at bounding box center [178, 151] width 280 height 36
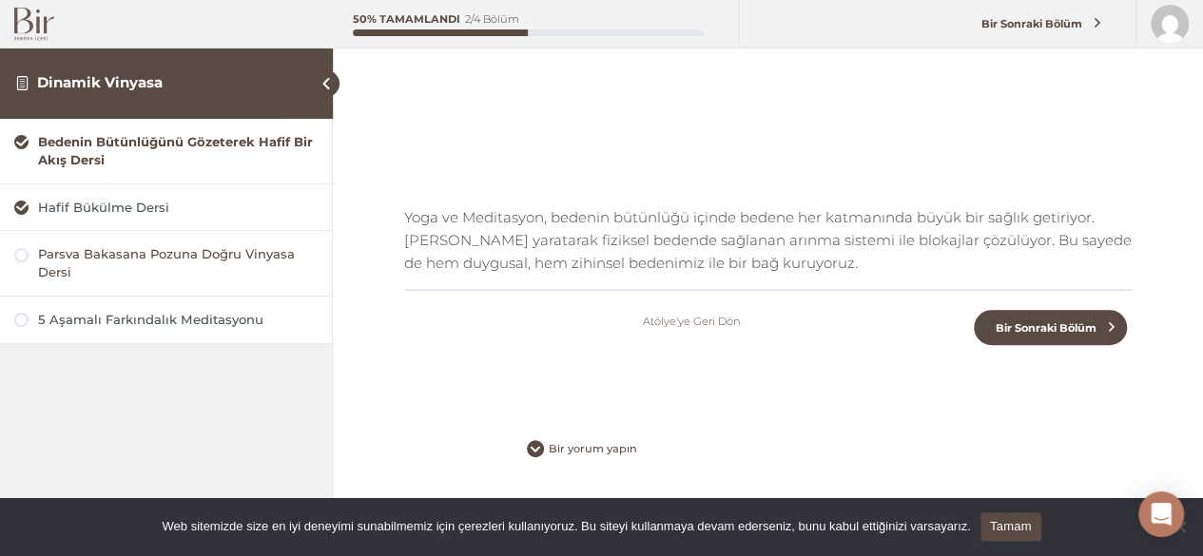
scroll to position [350, 0]
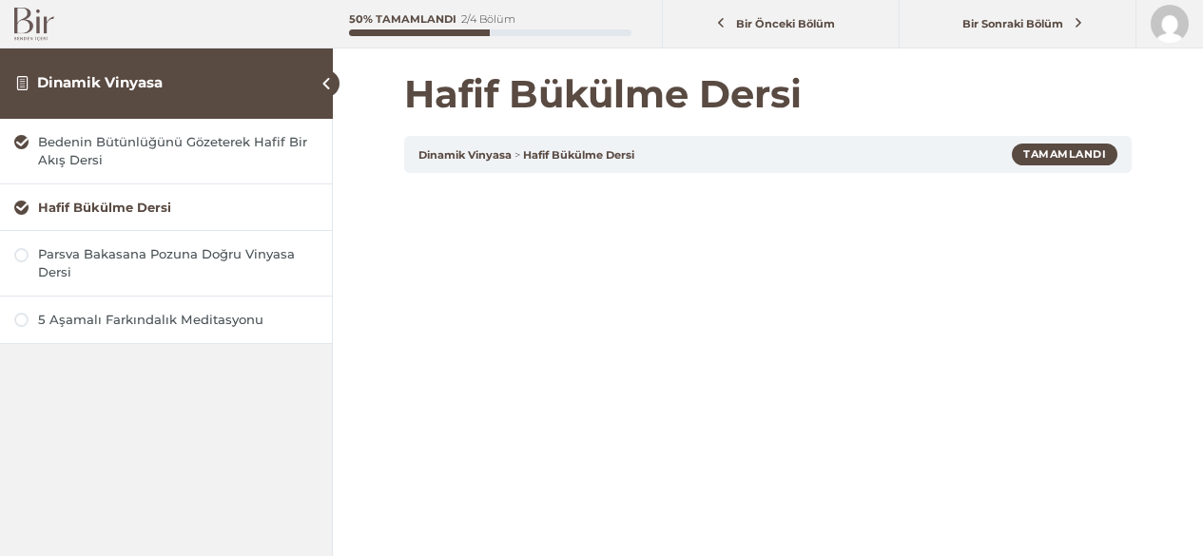
scroll to position [190, 0]
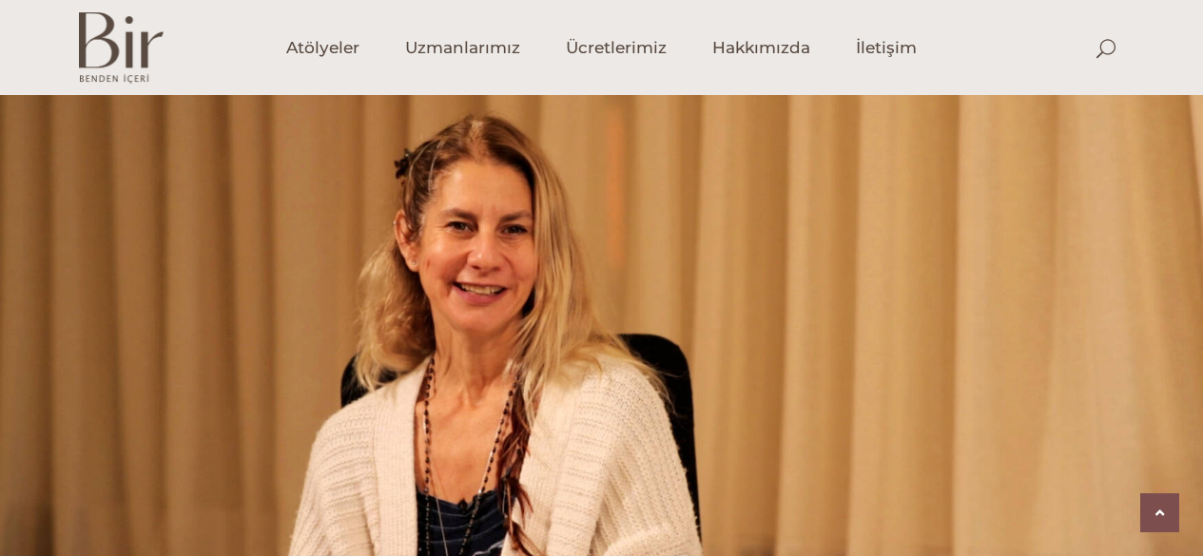
scroll to position [1141, 0]
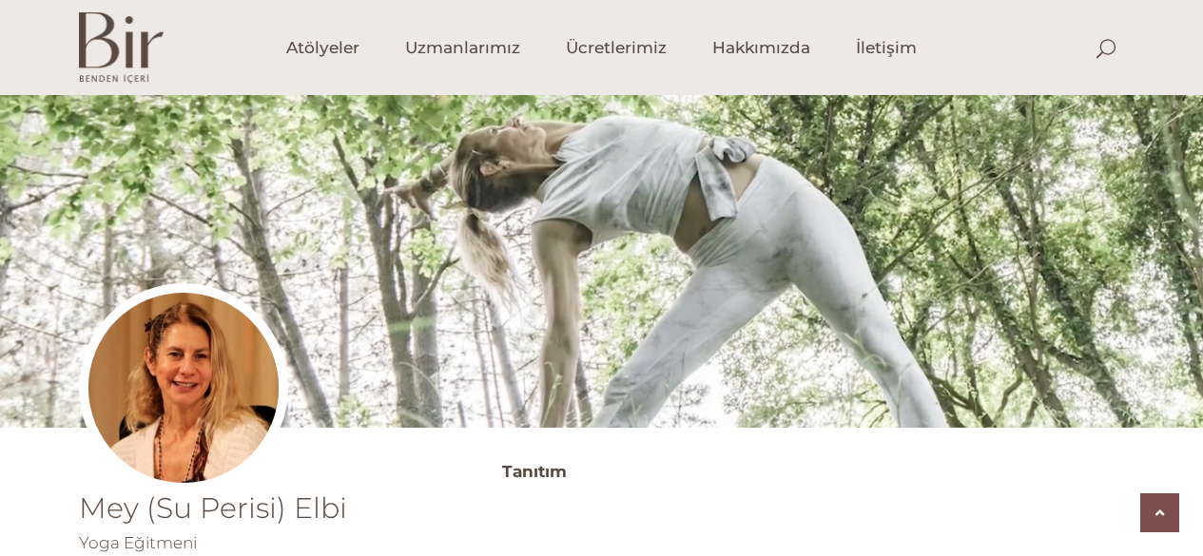
scroll to position [951, 0]
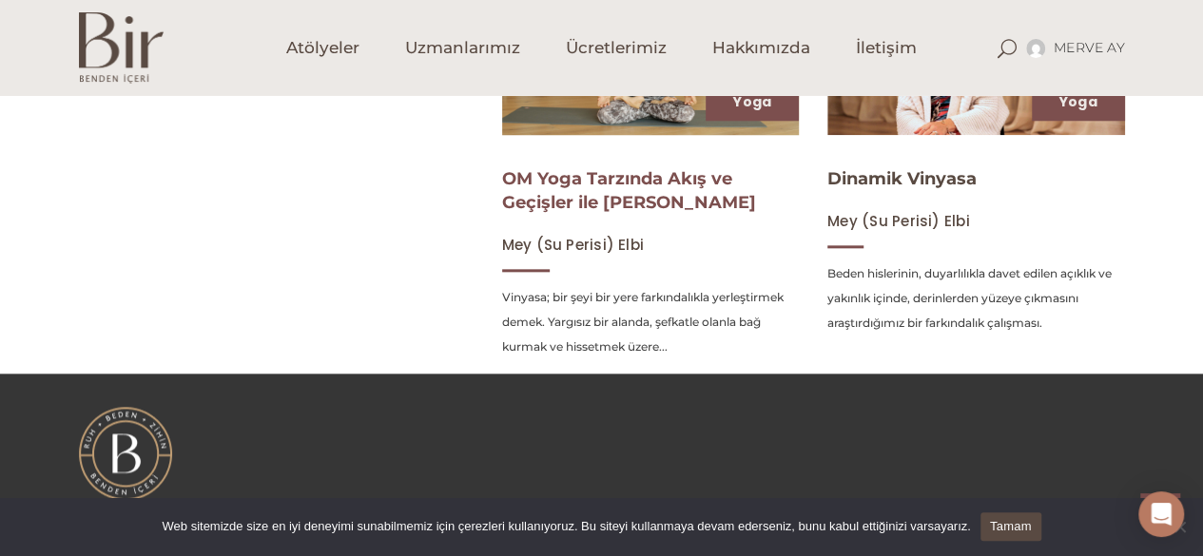
click at [635, 176] on link "OM Yoga Tarzında Akış ve Geçişler ile [PERSON_NAME]" at bounding box center [629, 190] width 254 height 45
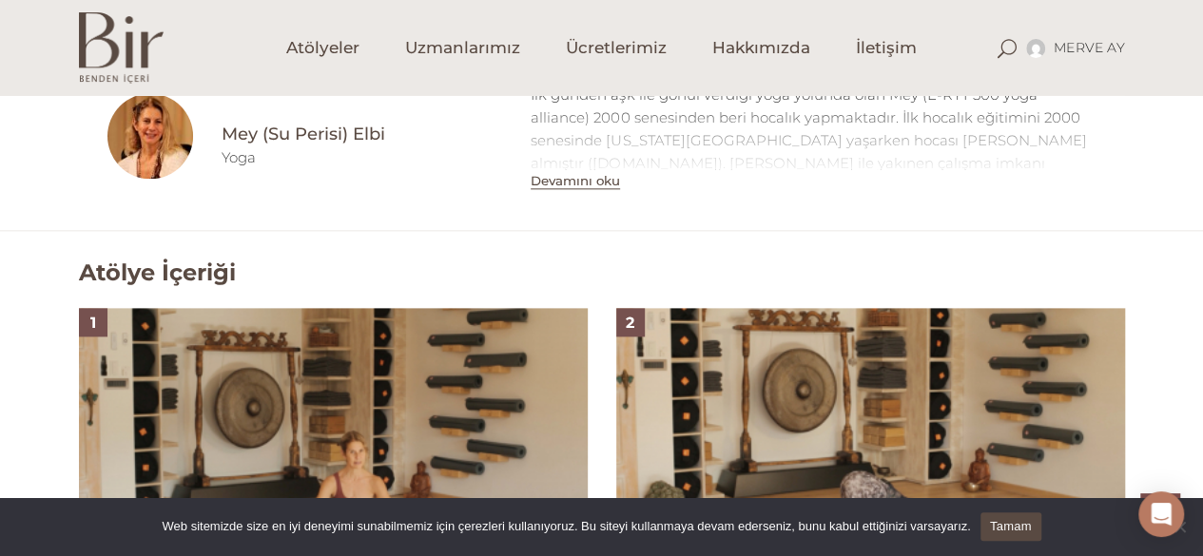
scroll to position [1331, 0]
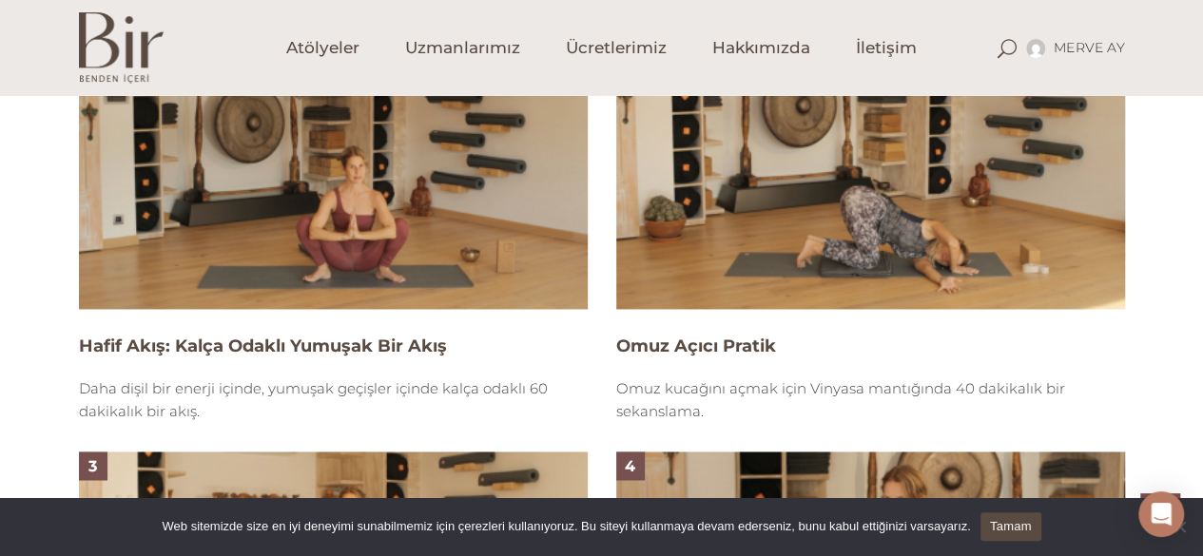
click at [322, 219] on img at bounding box center [333, 166] width 509 height 286
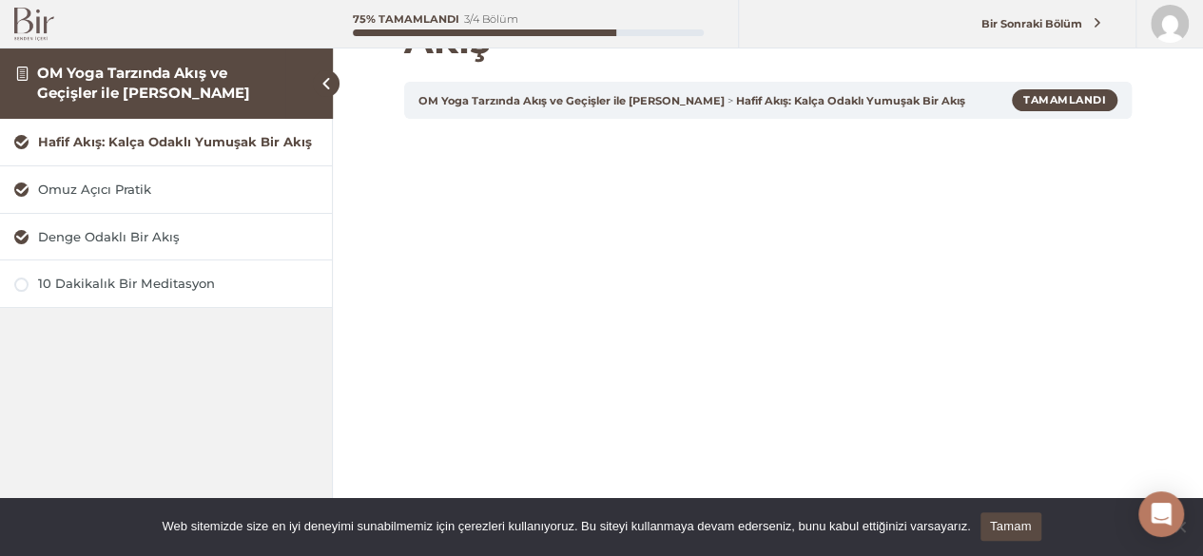
scroll to position [190, 0]
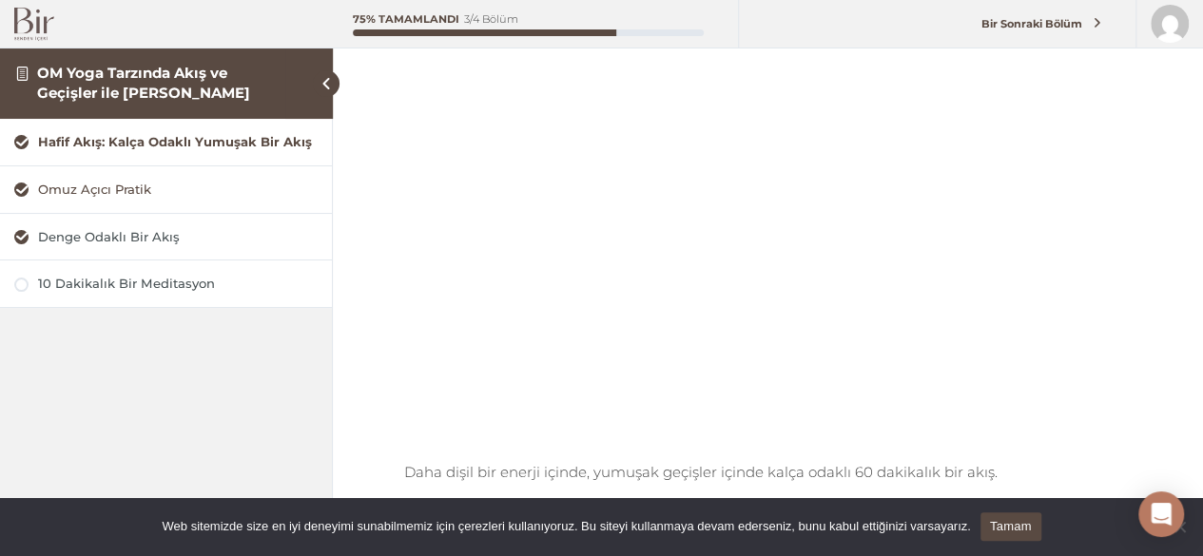
click at [131, 187] on div "Omuz Açıcı Pratik" at bounding box center [178, 190] width 280 height 18
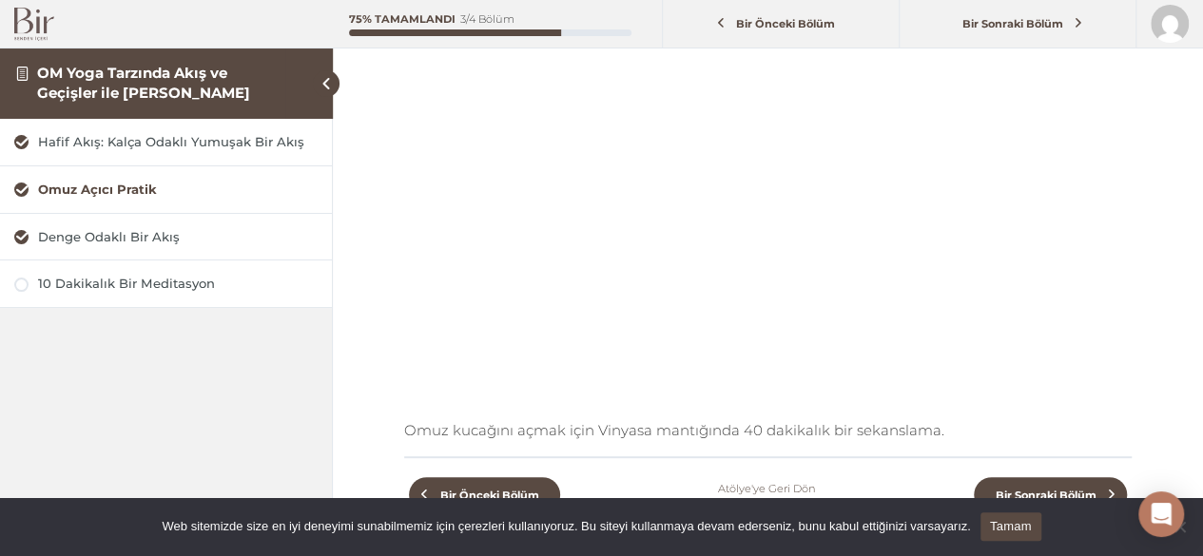
scroll to position [285, 0]
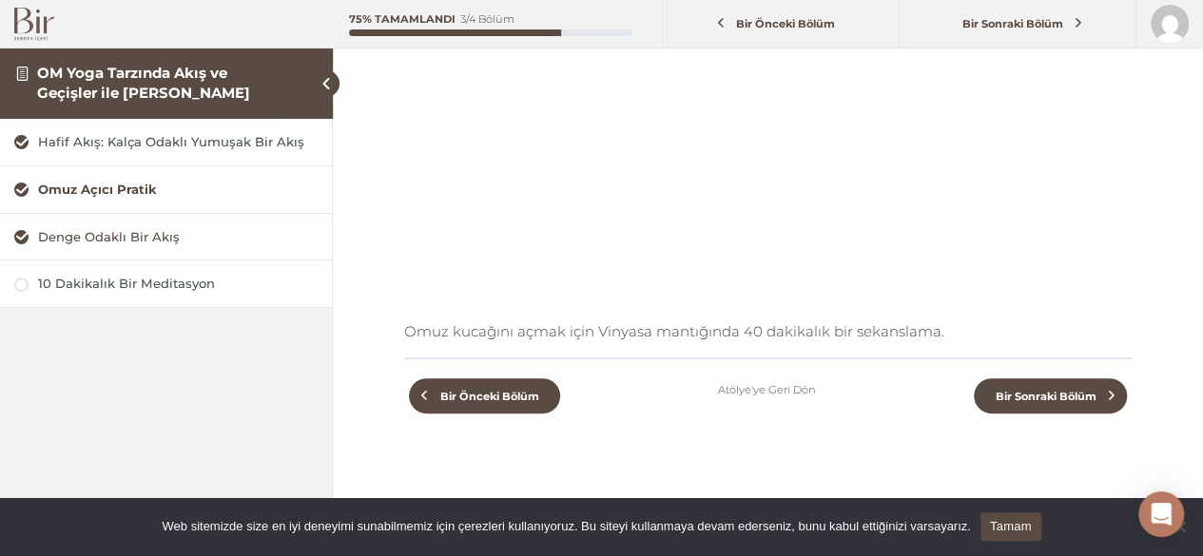
click at [108, 235] on div "Denge Odaklı Bir Akış" at bounding box center [178, 237] width 280 height 18
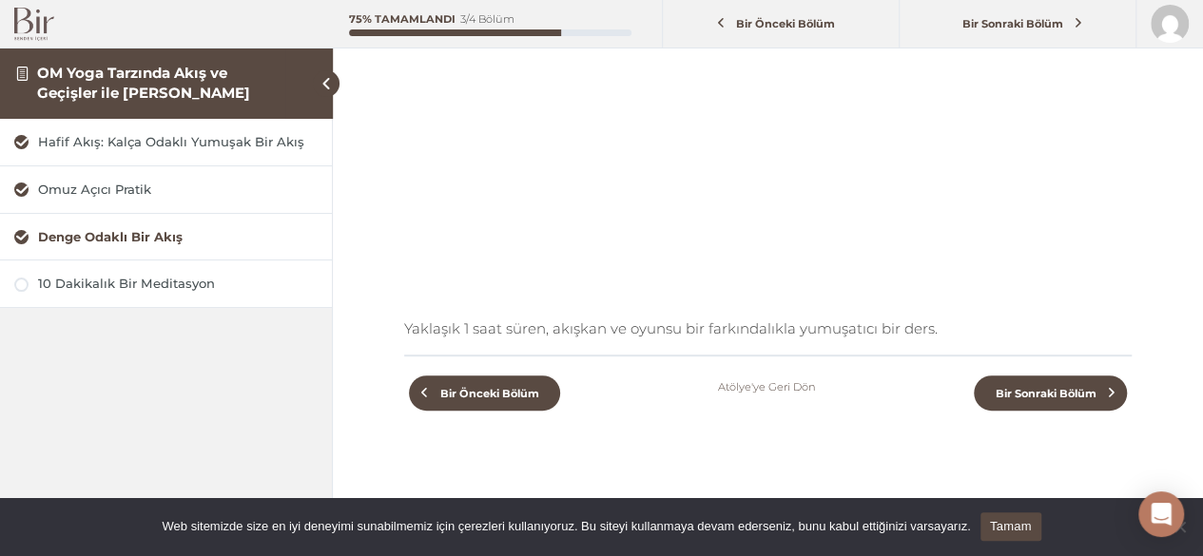
scroll to position [259, 0]
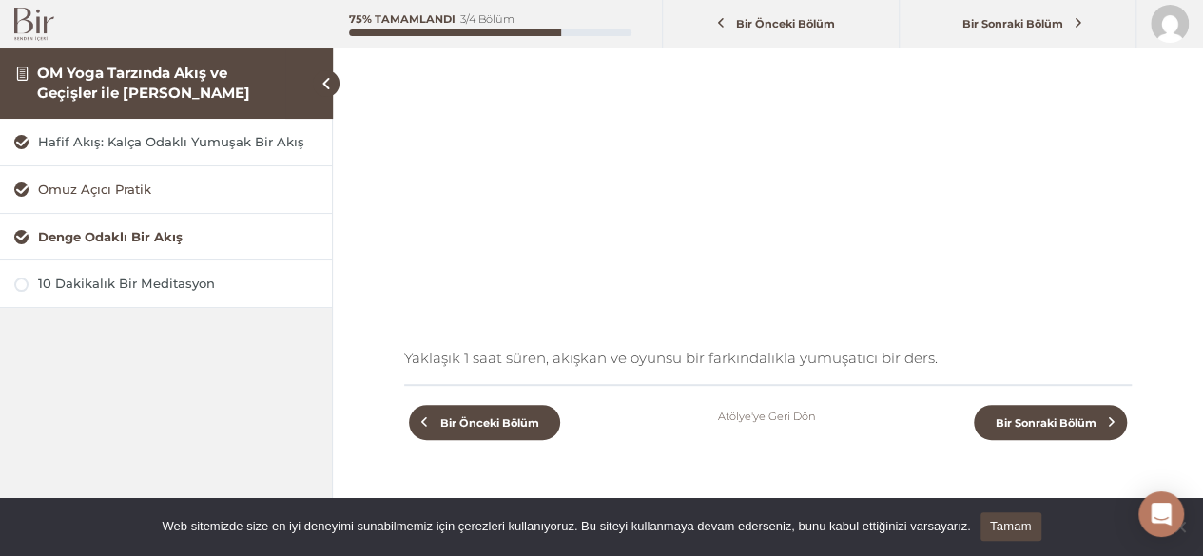
click at [136, 187] on div "Omuz Açıcı Pratik" at bounding box center [178, 190] width 280 height 18
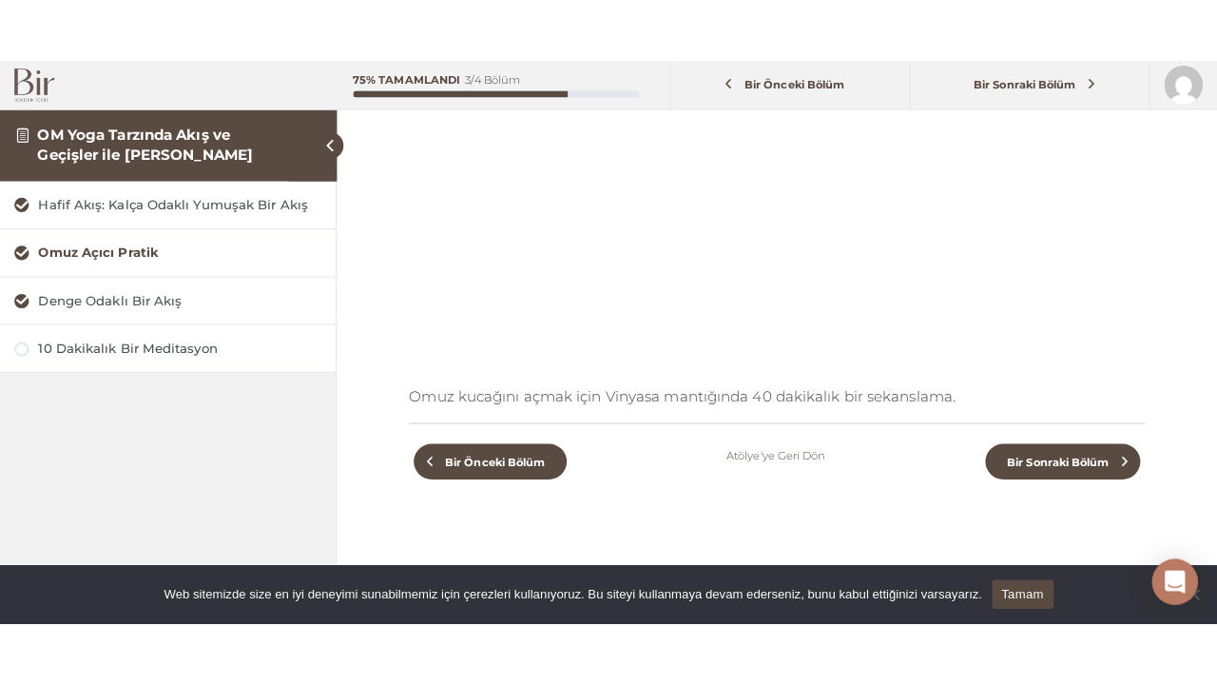
scroll to position [234, 0]
